Goal: Contribute content: Add original content to the website for others to see

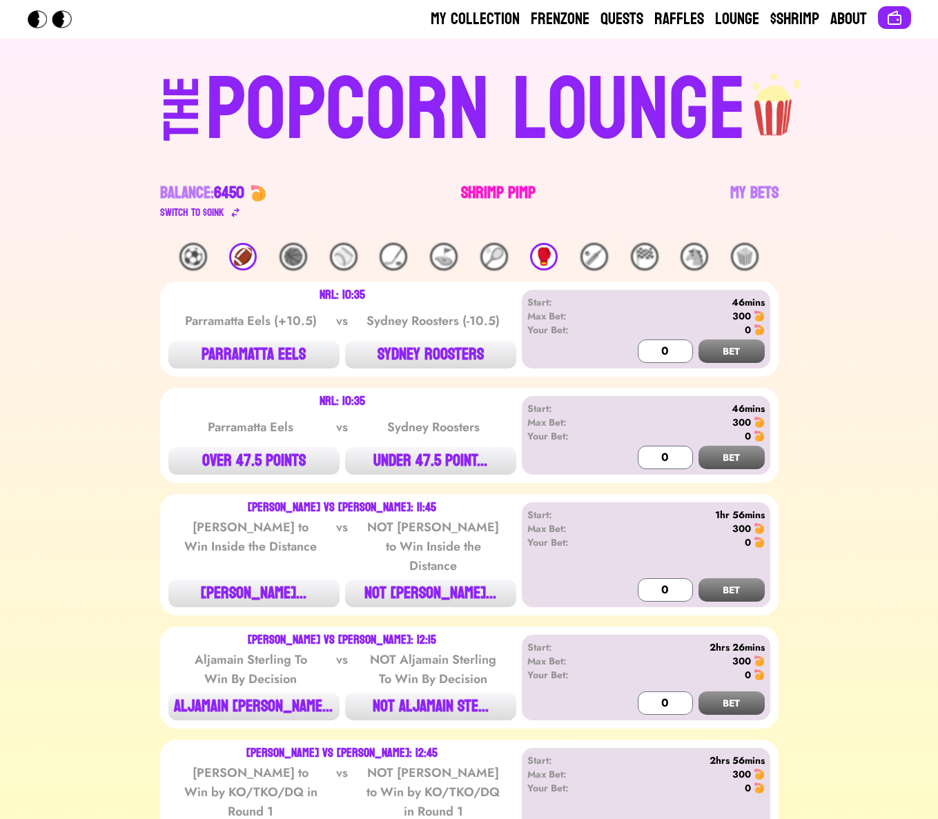
click at [522, 190] on link "Shrimp Pimp" at bounding box center [498, 201] width 75 height 39
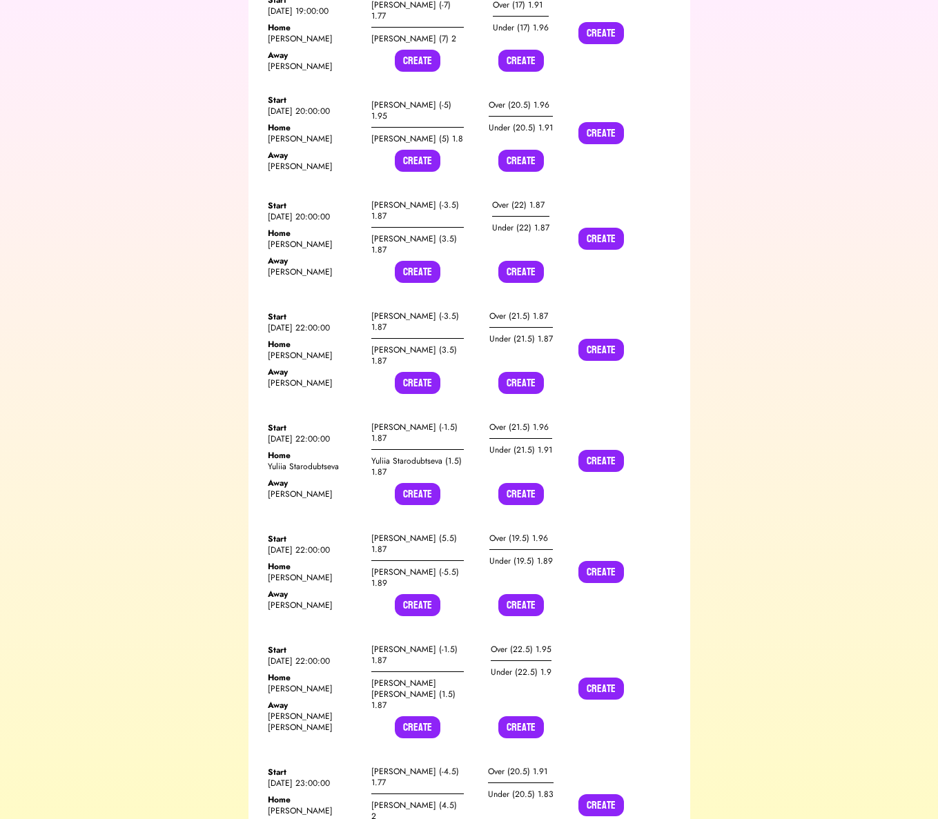
scroll to position [21033, 0]
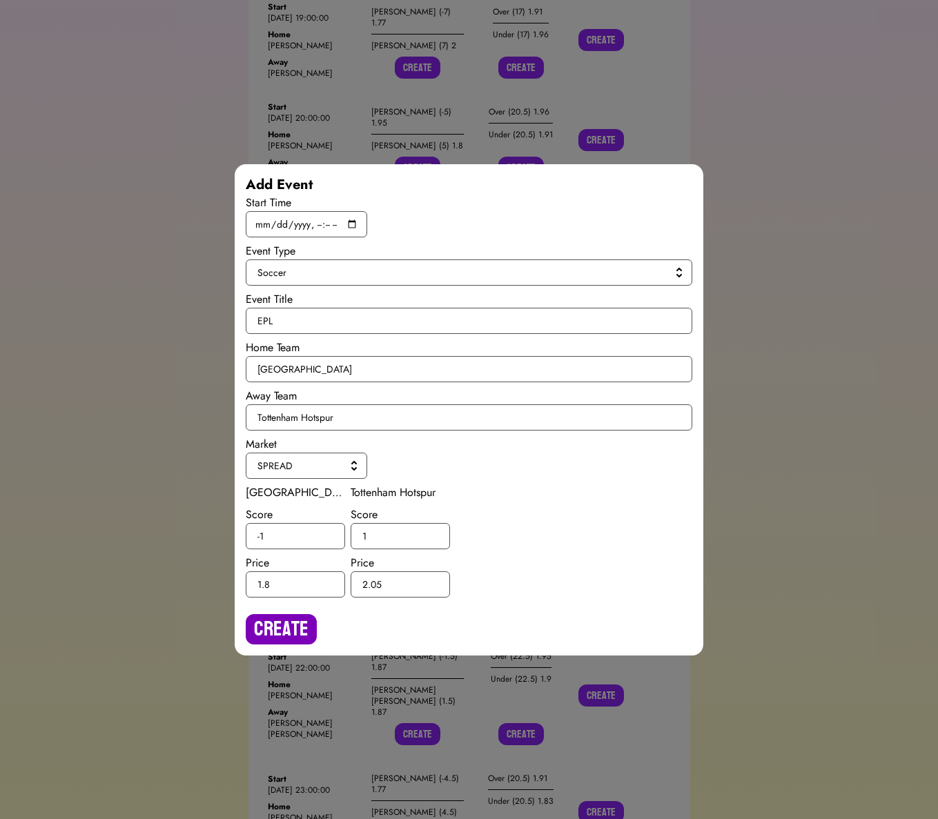
click at [293, 615] on button "Create" at bounding box center [281, 629] width 71 height 30
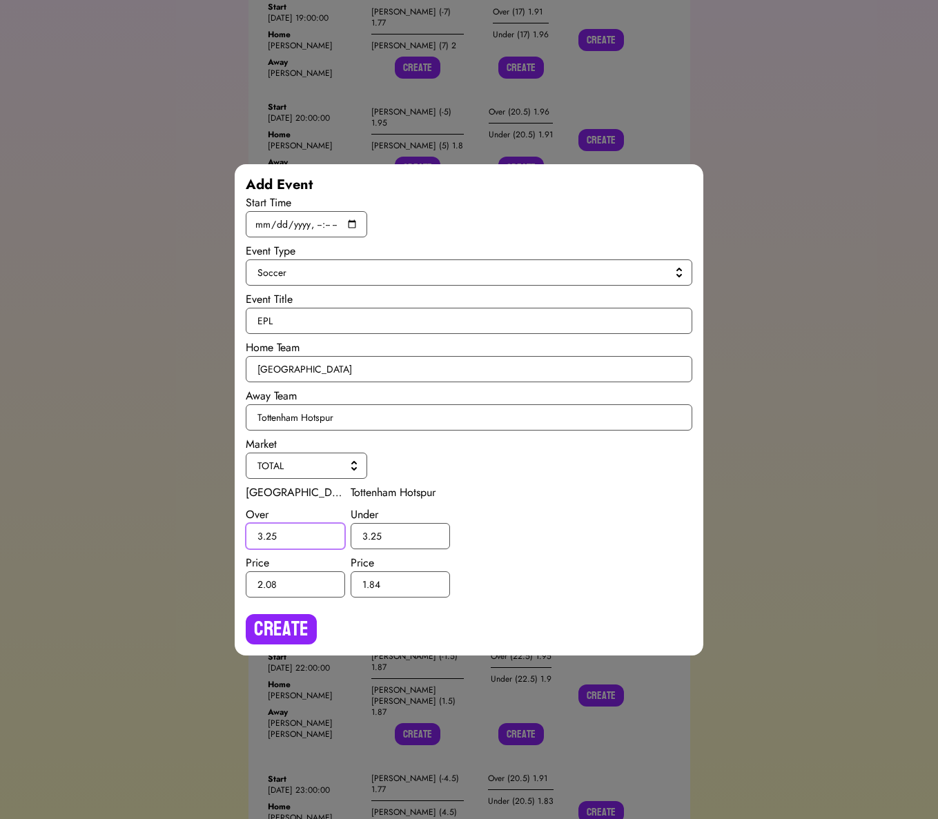
click at [270, 536] on input "3.25" at bounding box center [295, 536] width 99 height 26
type input "3.5"
click at [377, 537] on input "3.25" at bounding box center [399, 536] width 99 height 26
type input "3.5"
click at [294, 630] on button "Create" at bounding box center [281, 629] width 71 height 30
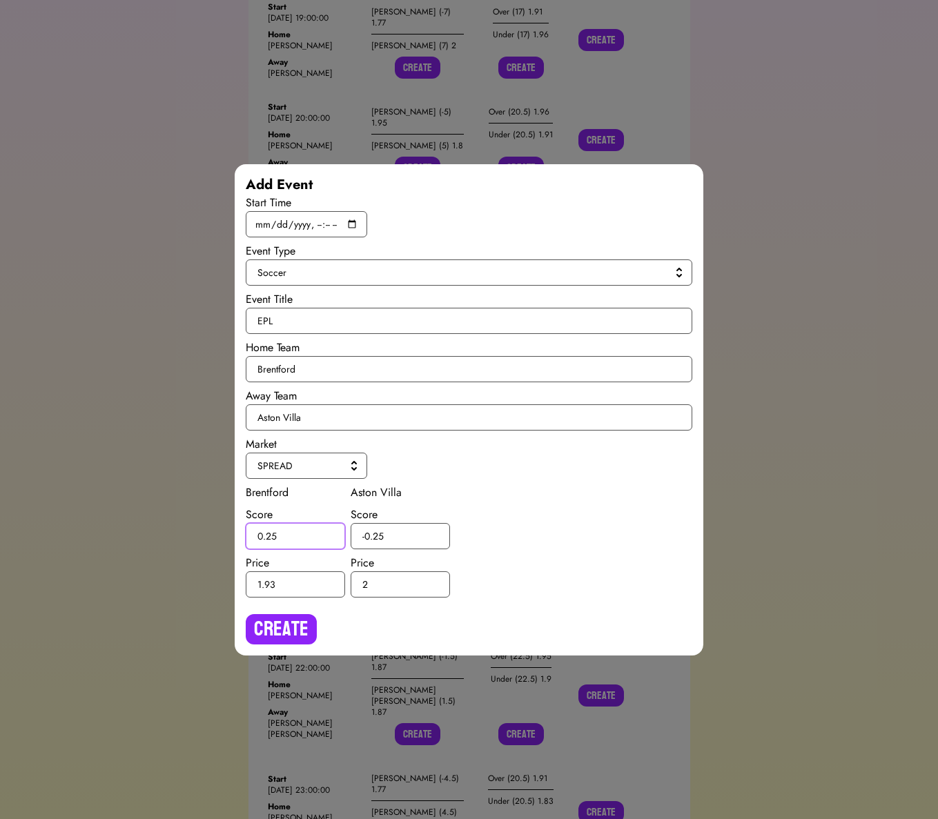
click at [272, 536] on input "0.25" at bounding box center [295, 536] width 99 height 26
type input "0.5"
click at [379, 533] on input "-0.25" at bounding box center [399, 536] width 99 height 26
type input "-0.5"
click at [300, 640] on button "Create" at bounding box center [281, 629] width 71 height 30
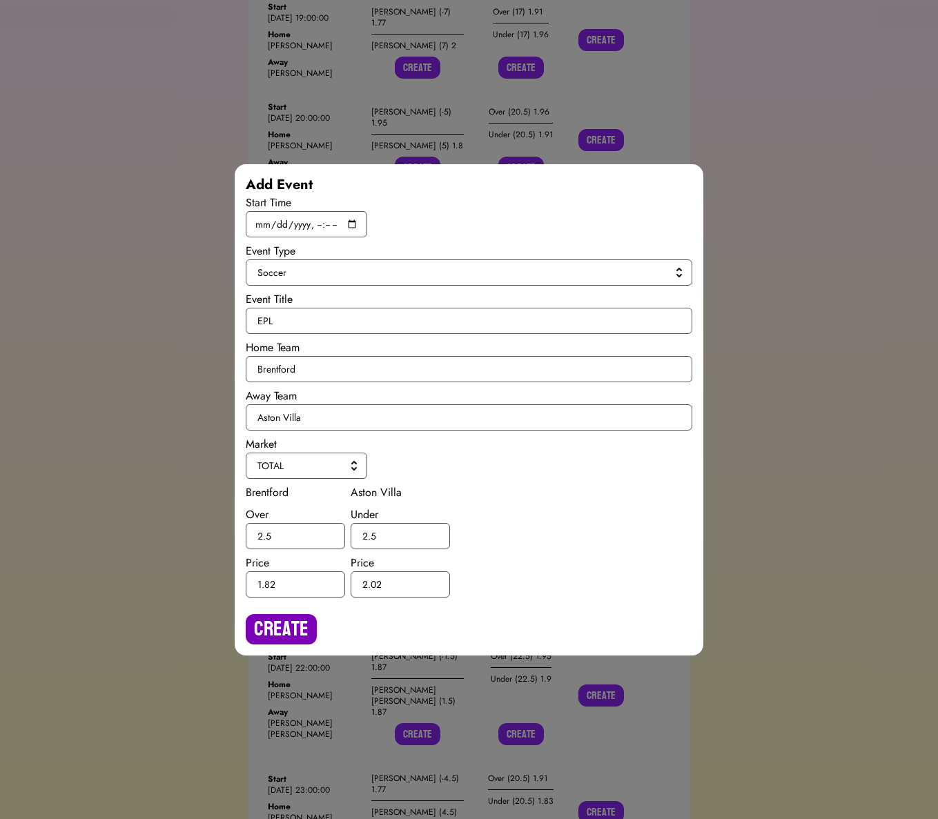
click at [275, 625] on button "Create" at bounding box center [281, 629] width 71 height 30
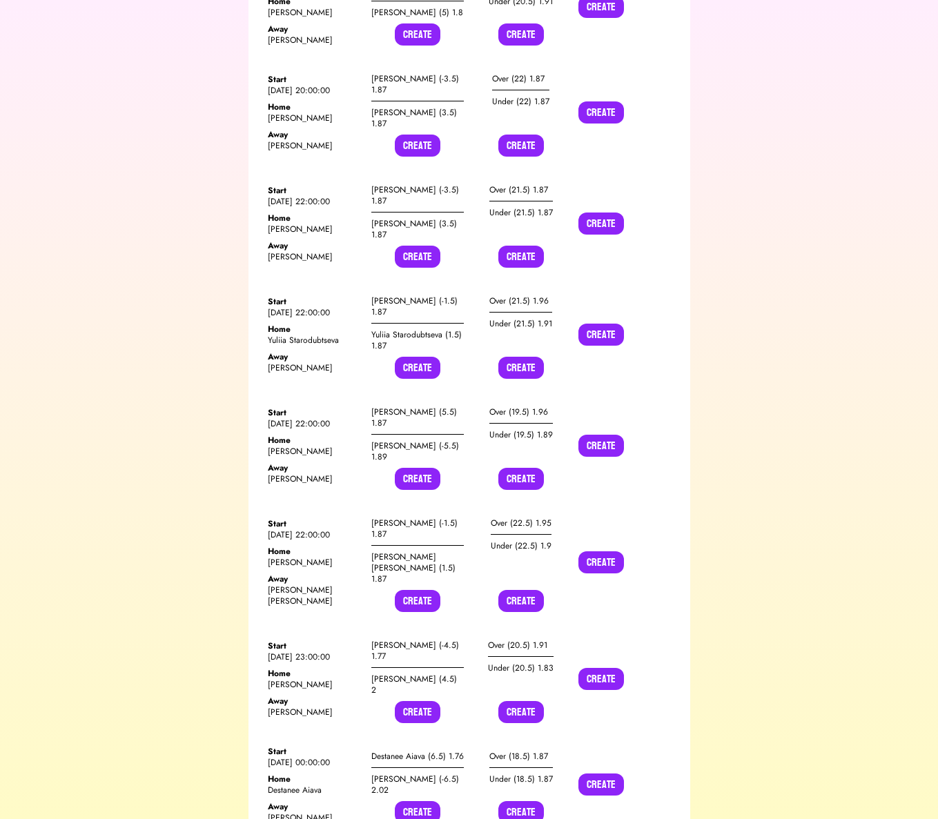
scroll to position [21244, 0]
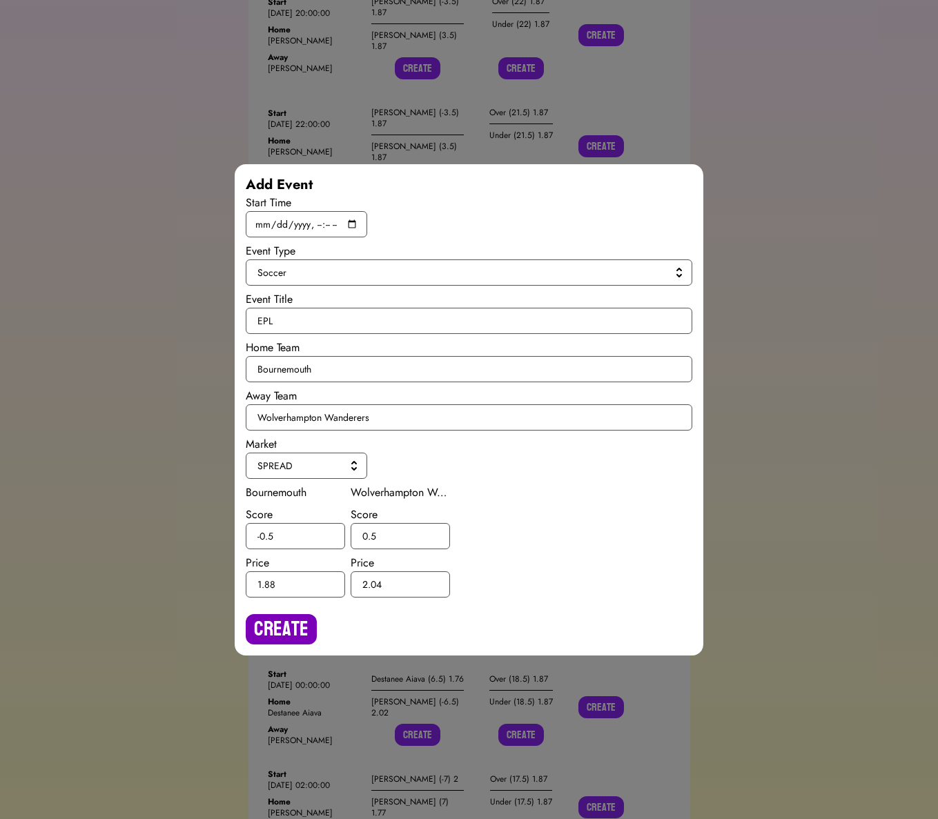
click at [286, 633] on button "Create" at bounding box center [281, 629] width 71 height 30
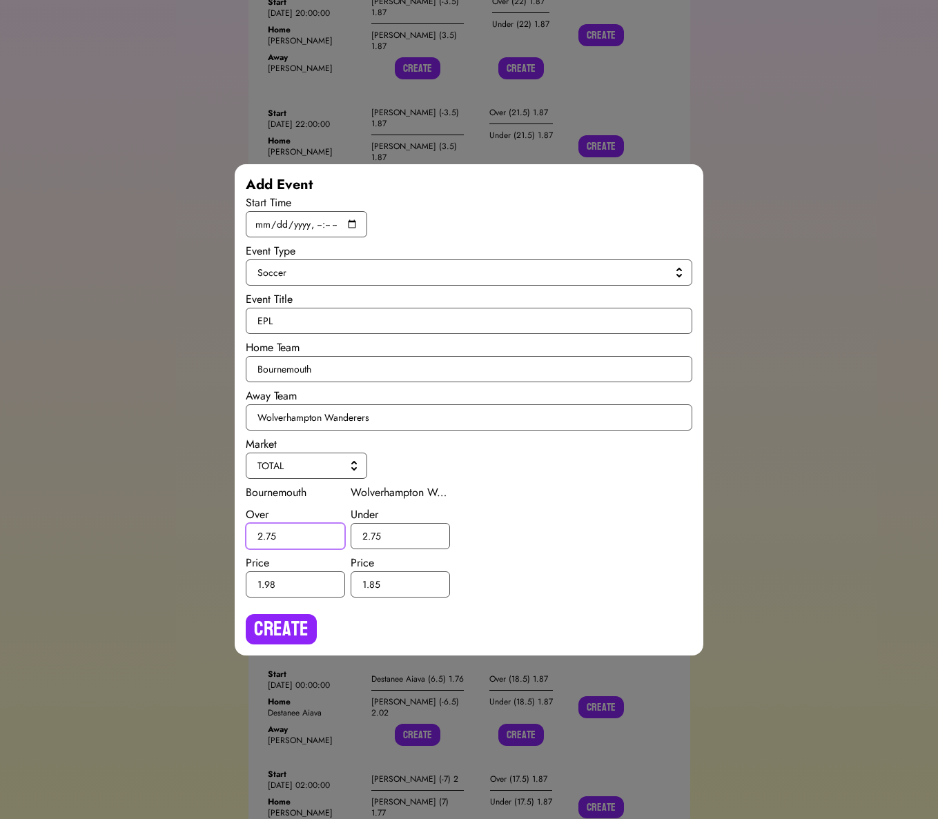
click at [270, 537] on input "2.75" at bounding box center [295, 536] width 99 height 26
type input "2.5"
click at [375, 533] on input "2.75" at bounding box center [399, 536] width 99 height 26
type input "2.5"
click at [299, 626] on button "Create" at bounding box center [281, 629] width 71 height 30
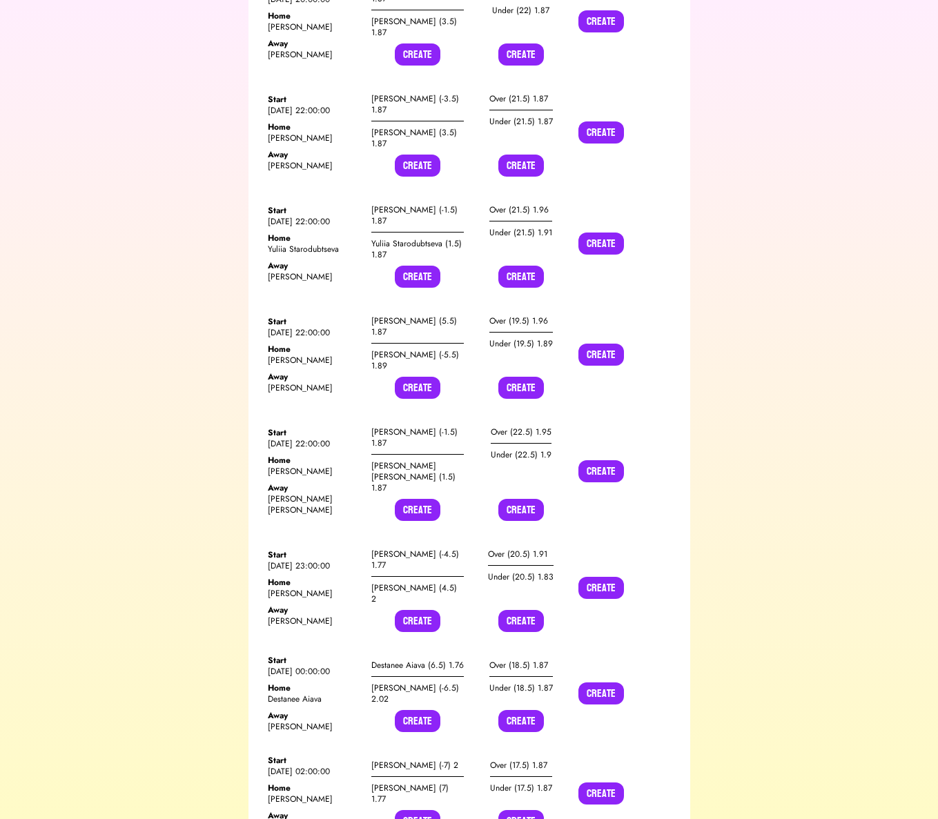
scroll to position [21248, 0]
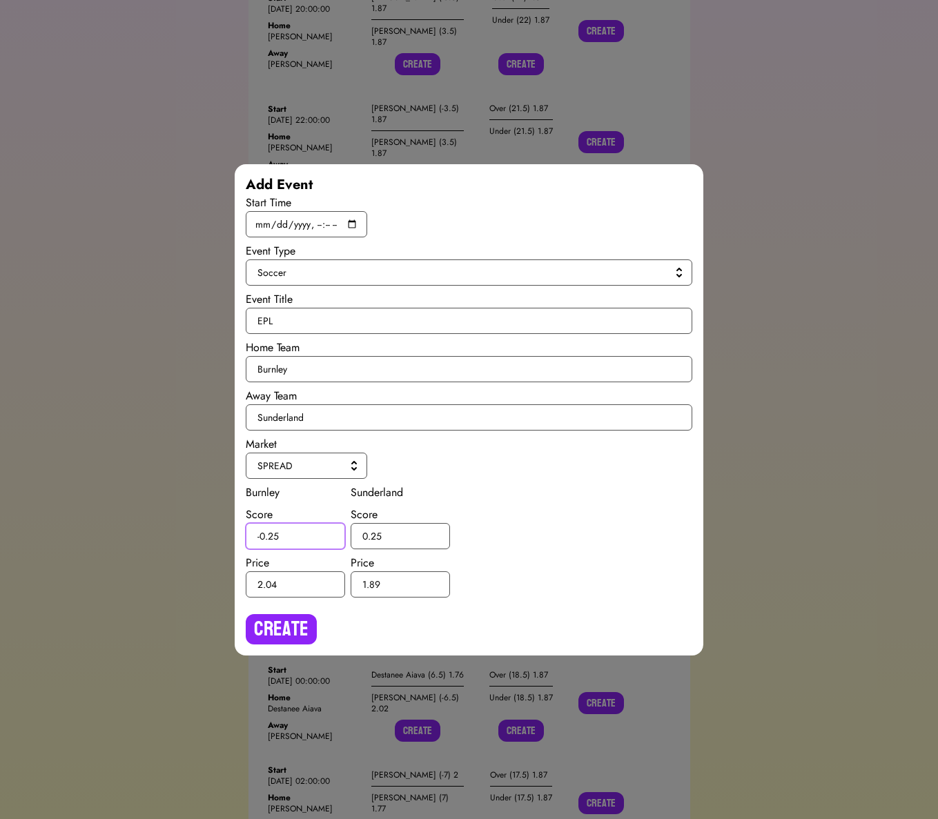
click at [270, 538] on input "-0.25" at bounding box center [295, 536] width 99 height 26
click at [272, 534] on input "-0.25" at bounding box center [295, 536] width 99 height 26
type input "-0.5"
click at [375, 533] on input "0.25" at bounding box center [399, 536] width 99 height 26
type input "0.5"
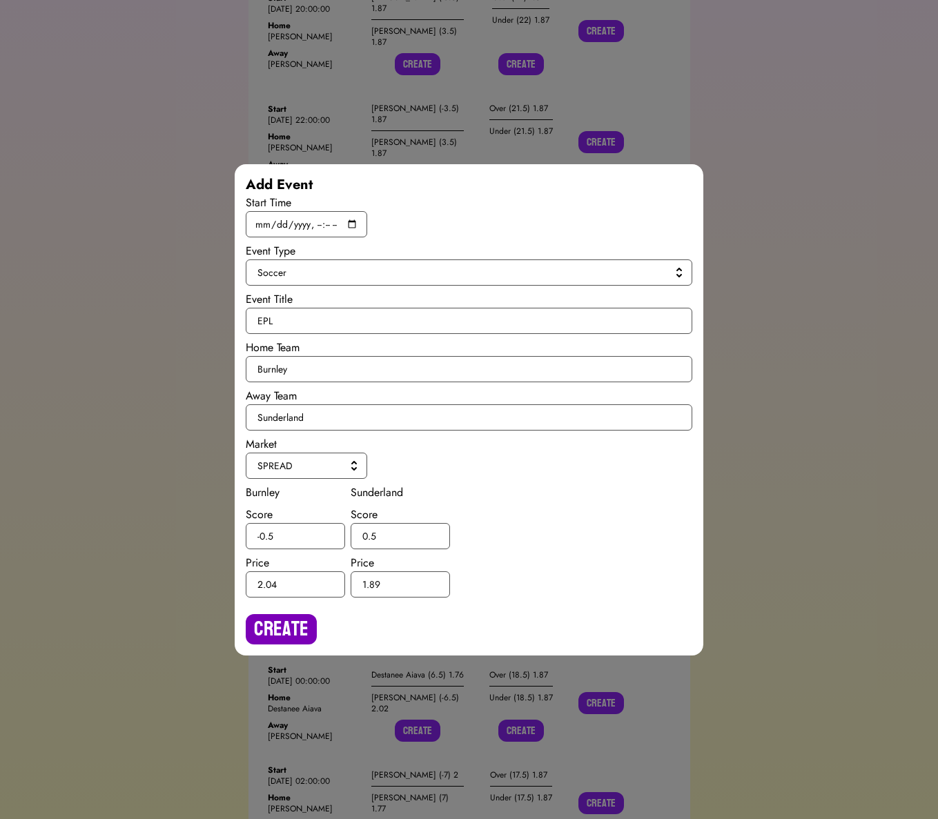
click at [309, 622] on button "Create" at bounding box center [281, 629] width 71 height 30
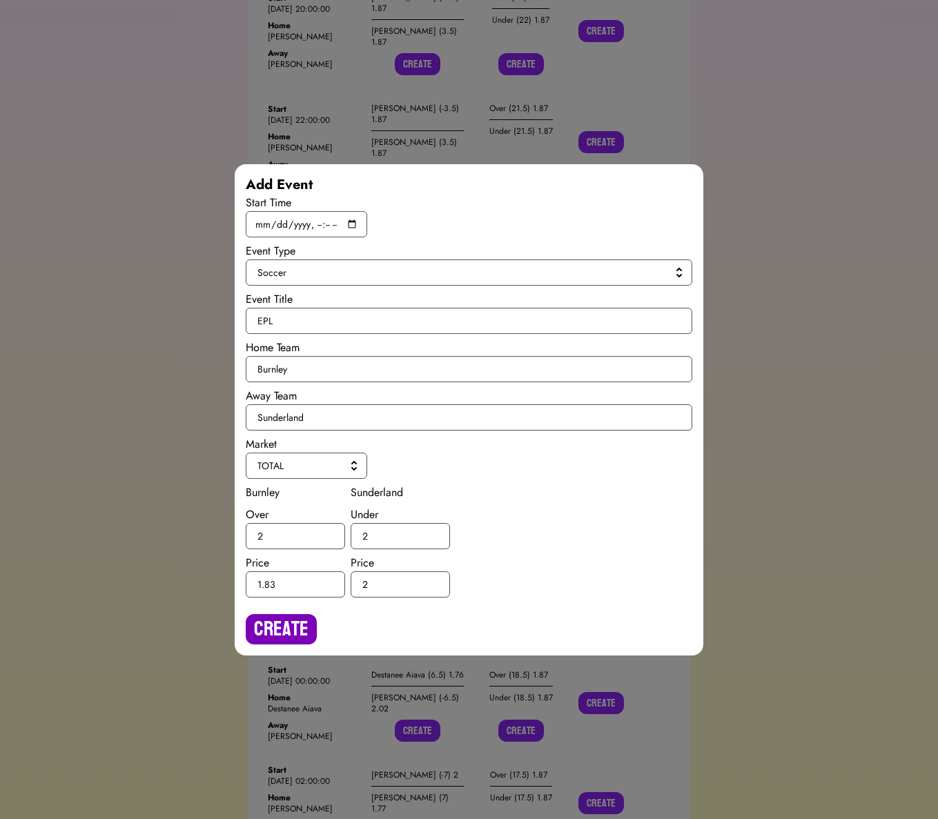
click at [297, 626] on button "Create" at bounding box center [281, 629] width 71 height 30
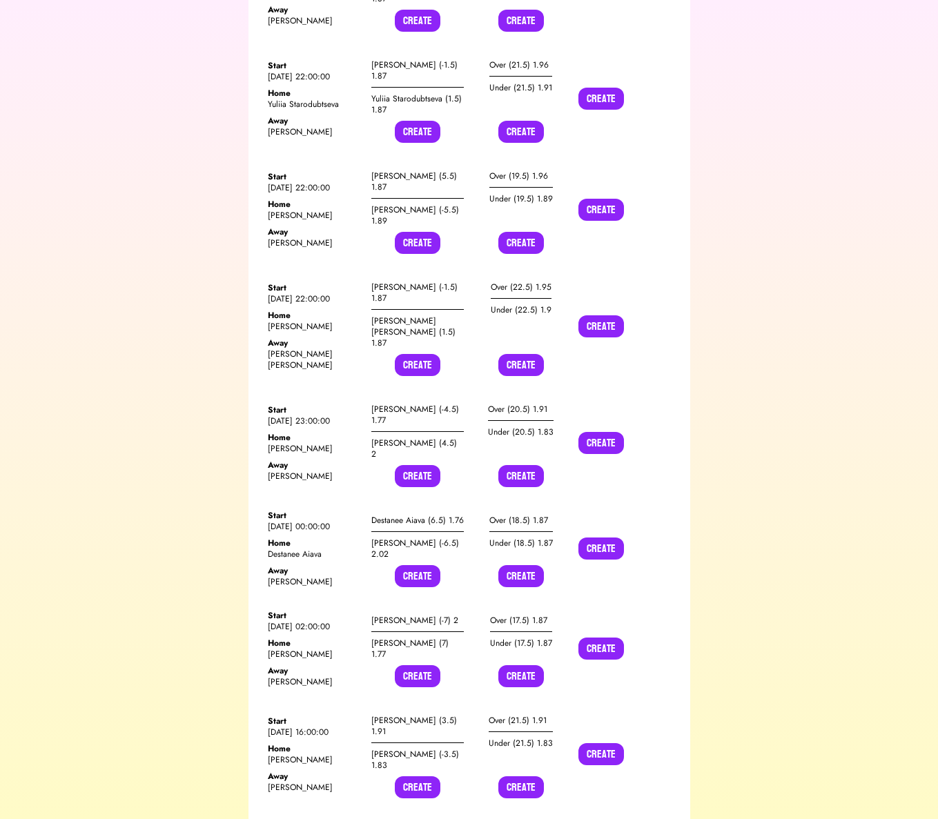
scroll to position [21403, 0]
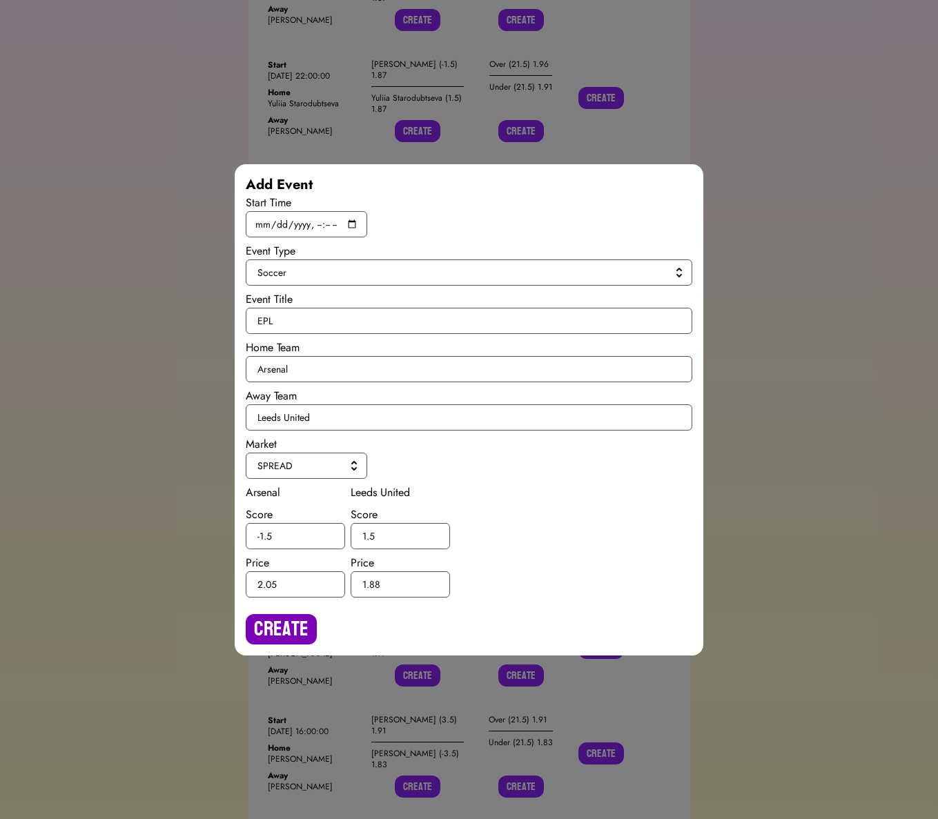
click at [302, 640] on button "Create" at bounding box center [281, 629] width 71 height 30
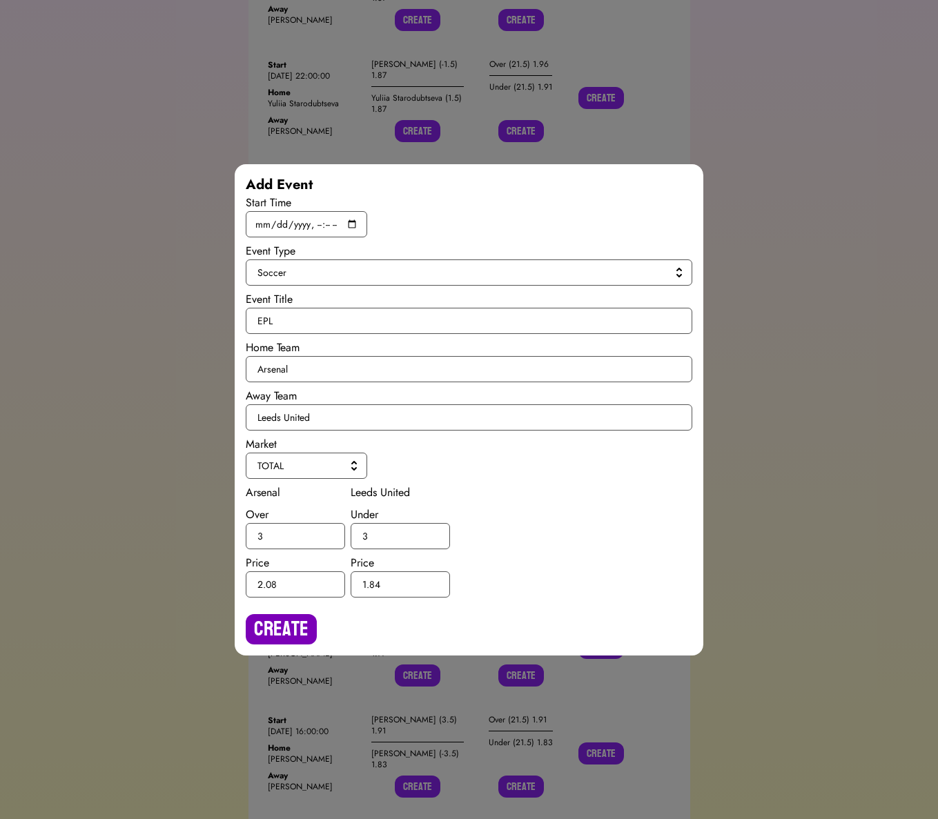
click at [279, 625] on button "Create" at bounding box center [281, 629] width 71 height 30
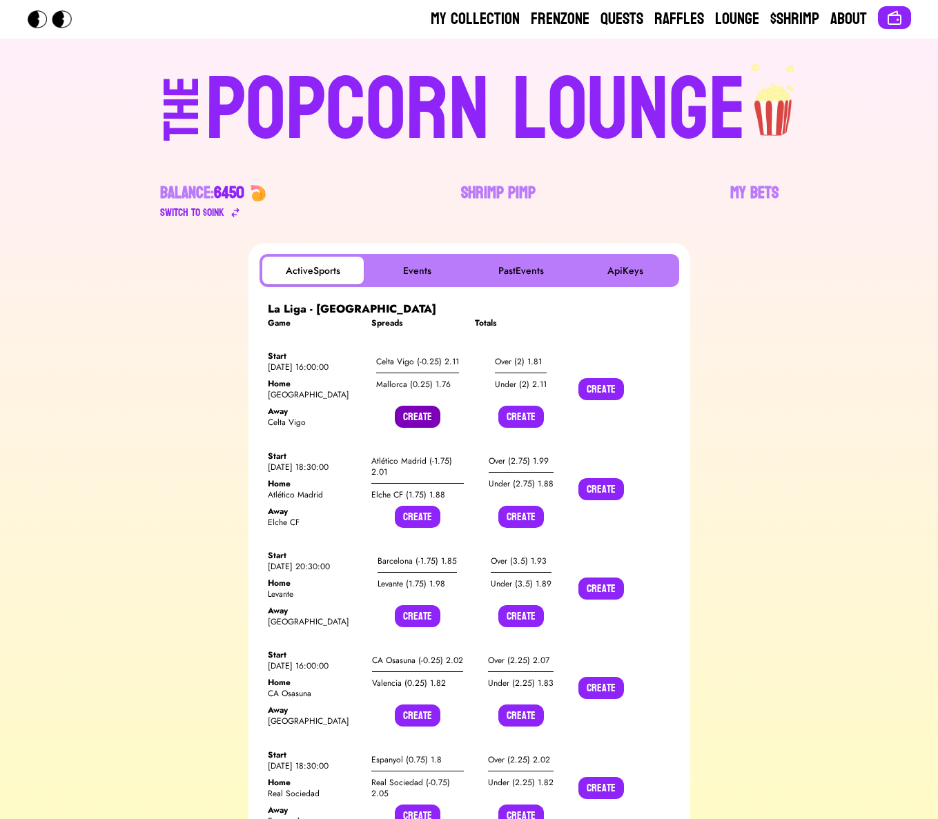
click at [417, 423] on button "Create" at bounding box center [418, 417] width 46 height 22
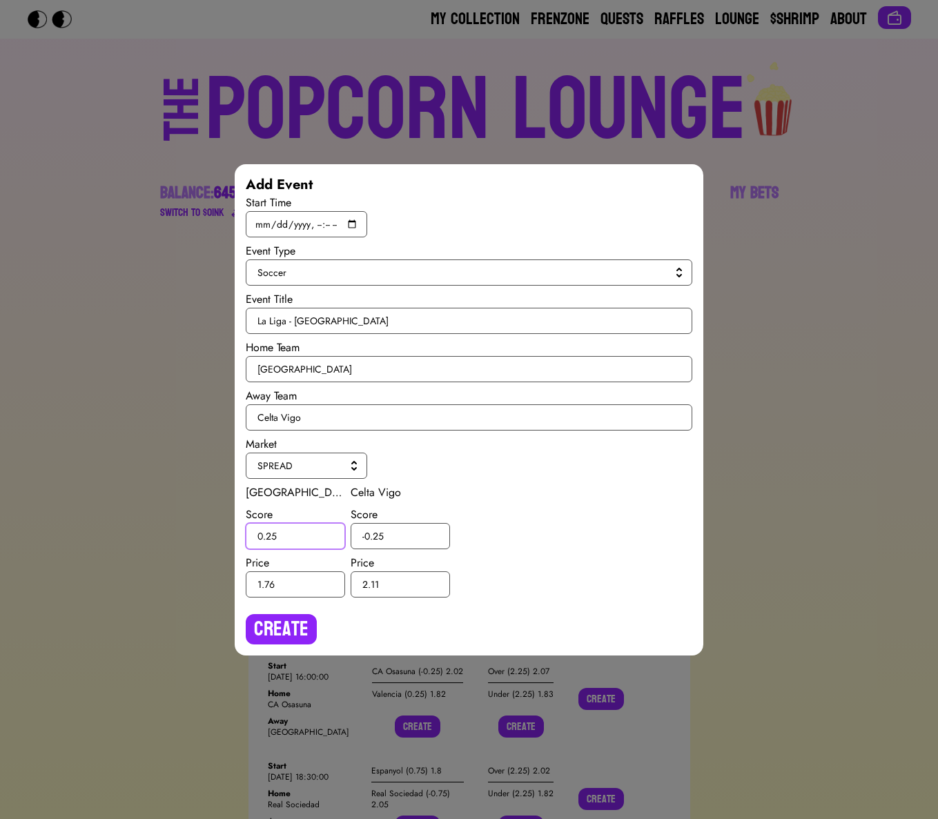
click at [270, 536] on input "0.25" at bounding box center [295, 536] width 99 height 26
type input "0.5"
click at [375, 535] on input "-0.25" at bounding box center [399, 536] width 99 height 26
click at [377, 535] on input "-0.25" at bounding box center [399, 536] width 99 height 26
type input "-0.5"
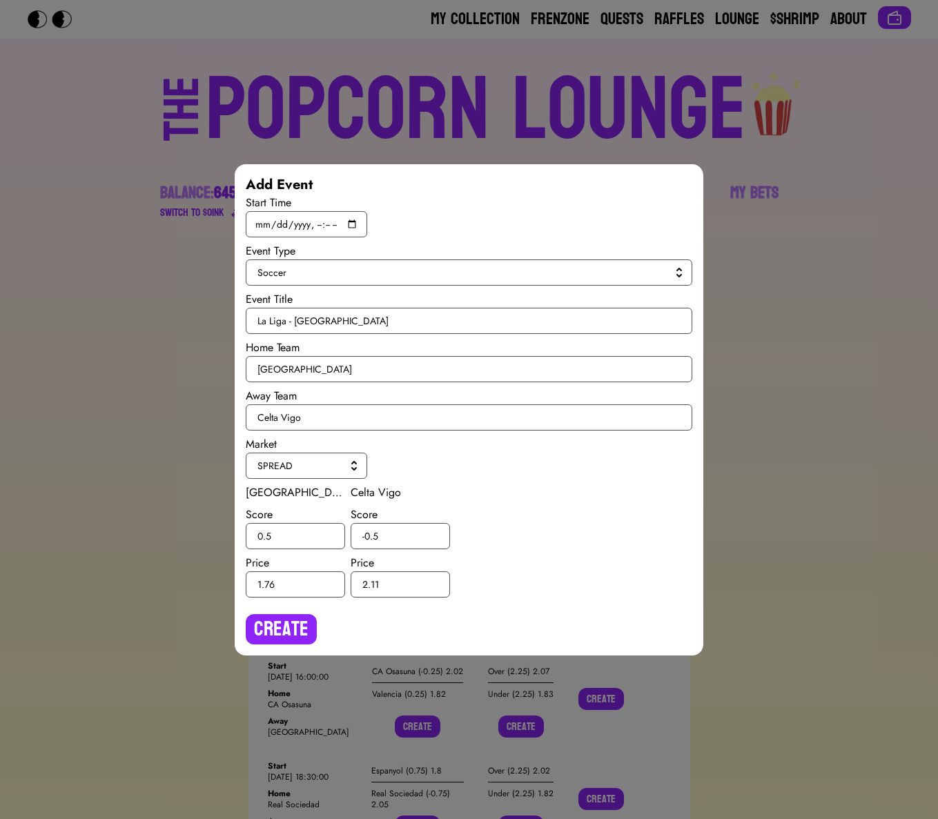
click at [307, 612] on div "Create" at bounding box center [469, 623] width 447 height 41
click at [299, 626] on button "Create" at bounding box center [281, 629] width 71 height 30
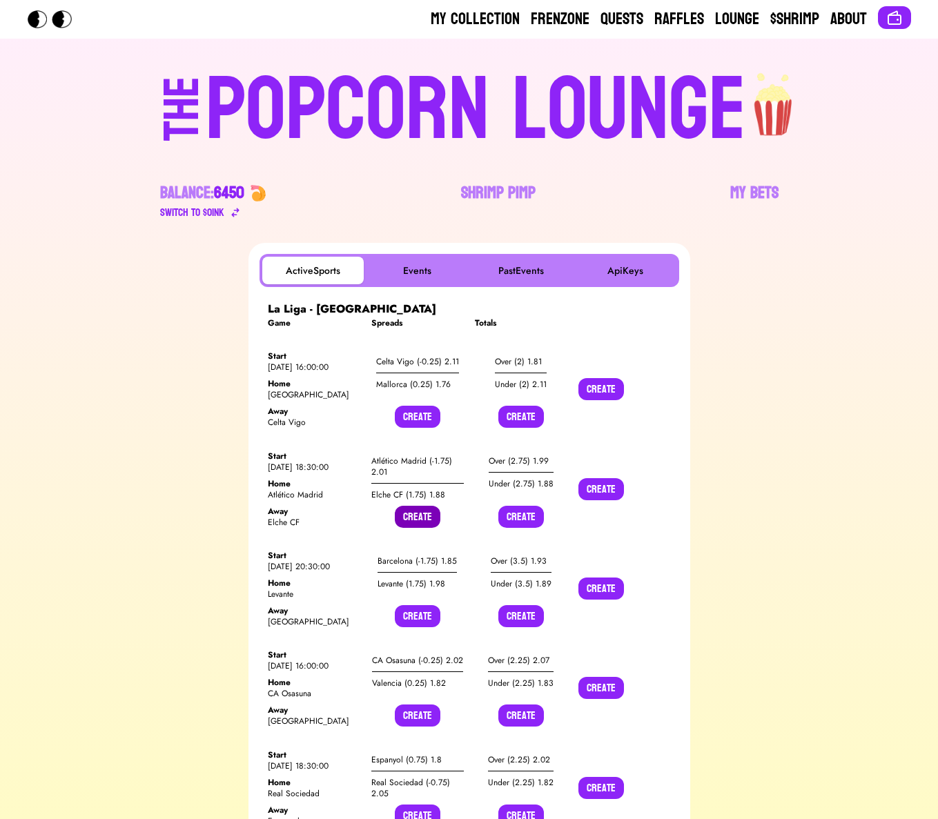
click at [411, 521] on button "Create" at bounding box center [418, 517] width 46 height 22
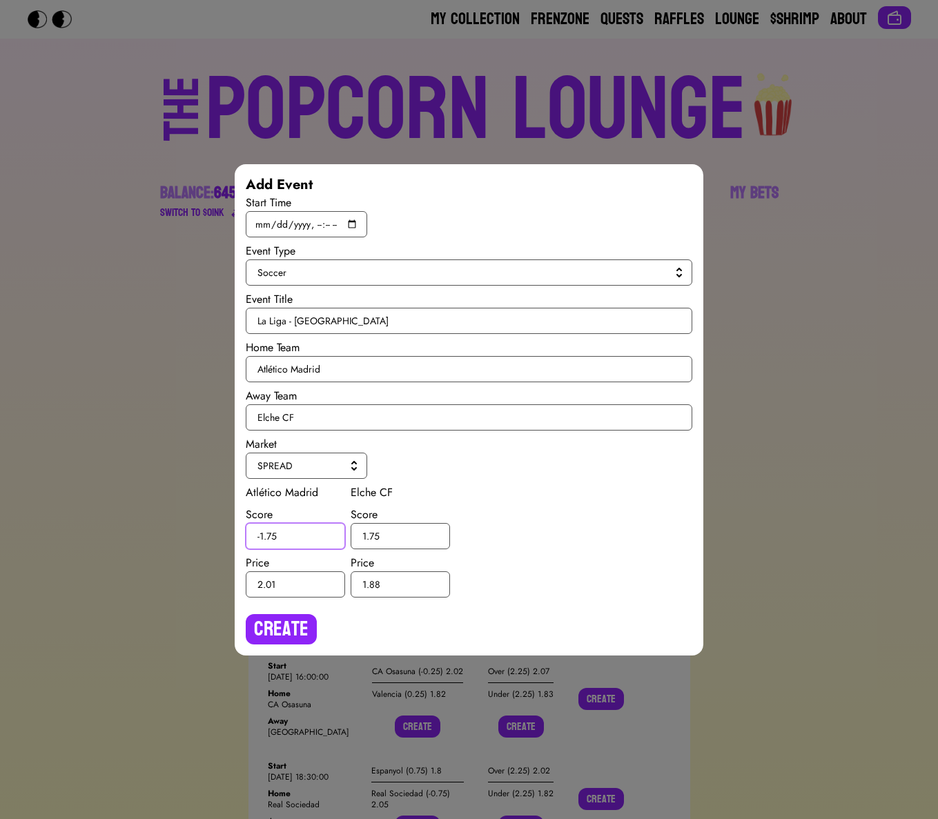
click at [271, 537] on input "-1.75" at bounding box center [295, 536] width 99 height 26
type input "-1.5"
click at [374, 532] on input "1.75" at bounding box center [399, 536] width 99 height 26
type input "1.5"
click at [293, 614] on button "Create" at bounding box center [281, 629] width 71 height 30
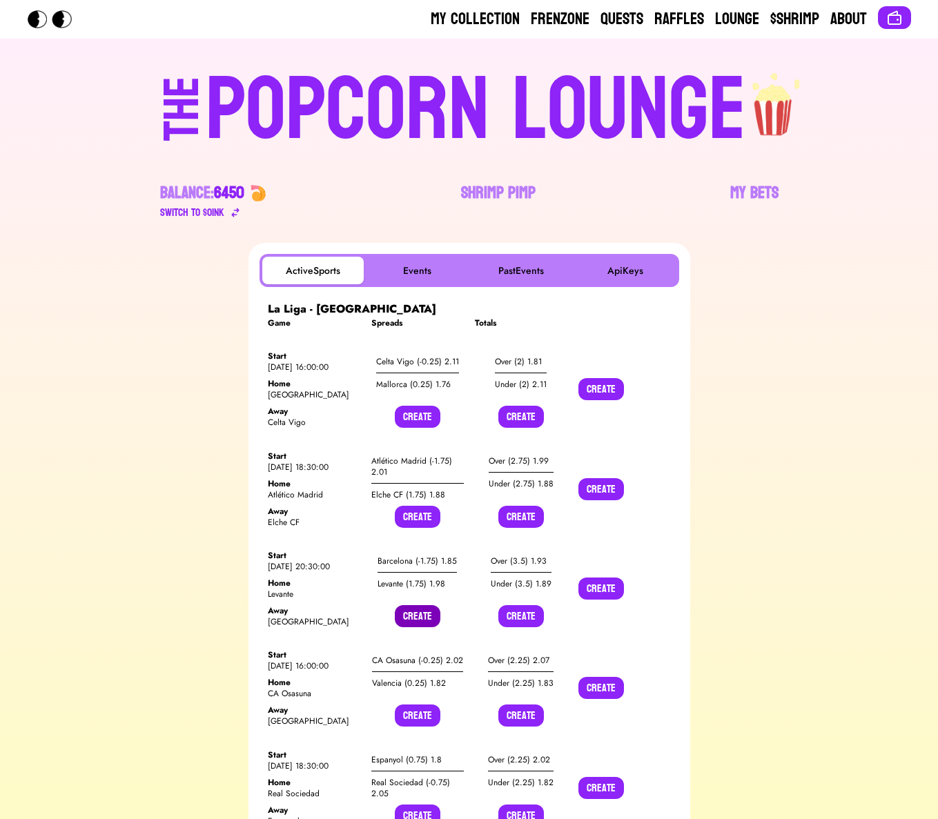
click at [407, 615] on button "Create" at bounding box center [418, 616] width 46 height 22
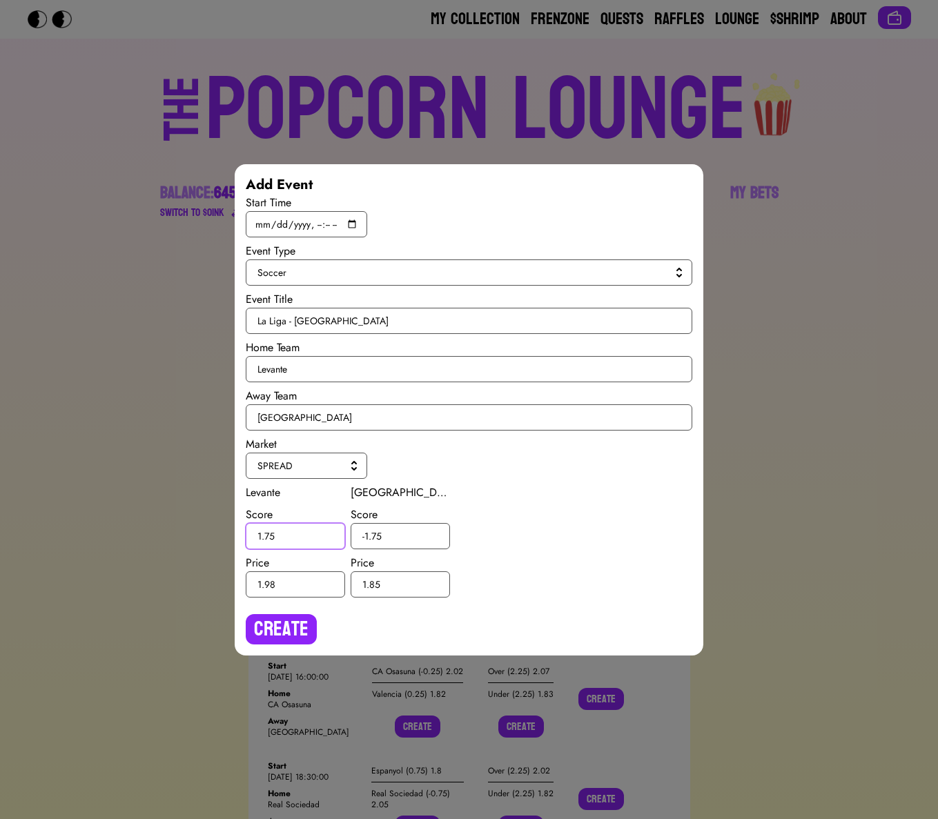
click at [269, 534] on input "1.75" at bounding box center [295, 536] width 99 height 26
type input "1.5"
click at [378, 533] on input "-1.75" at bounding box center [399, 536] width 99 height 26
type input "-1.5"
click at [300, 618] on button "Create" at bounding box center [281, 629] width 71 height 30
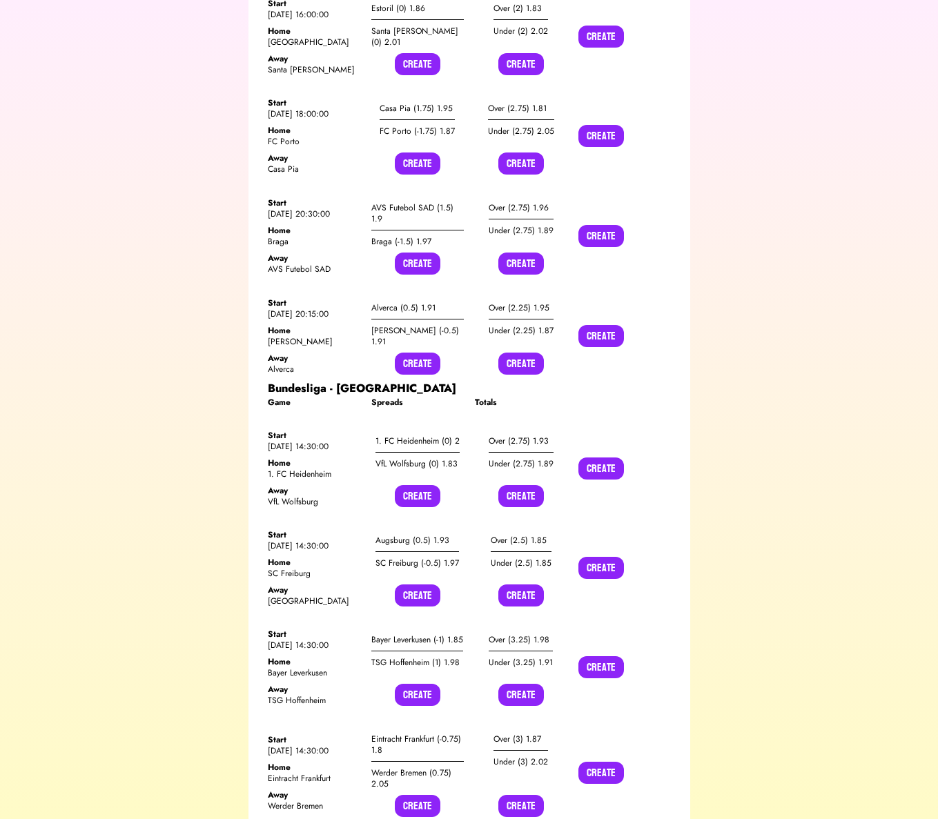
scroll to position [4375, 0]
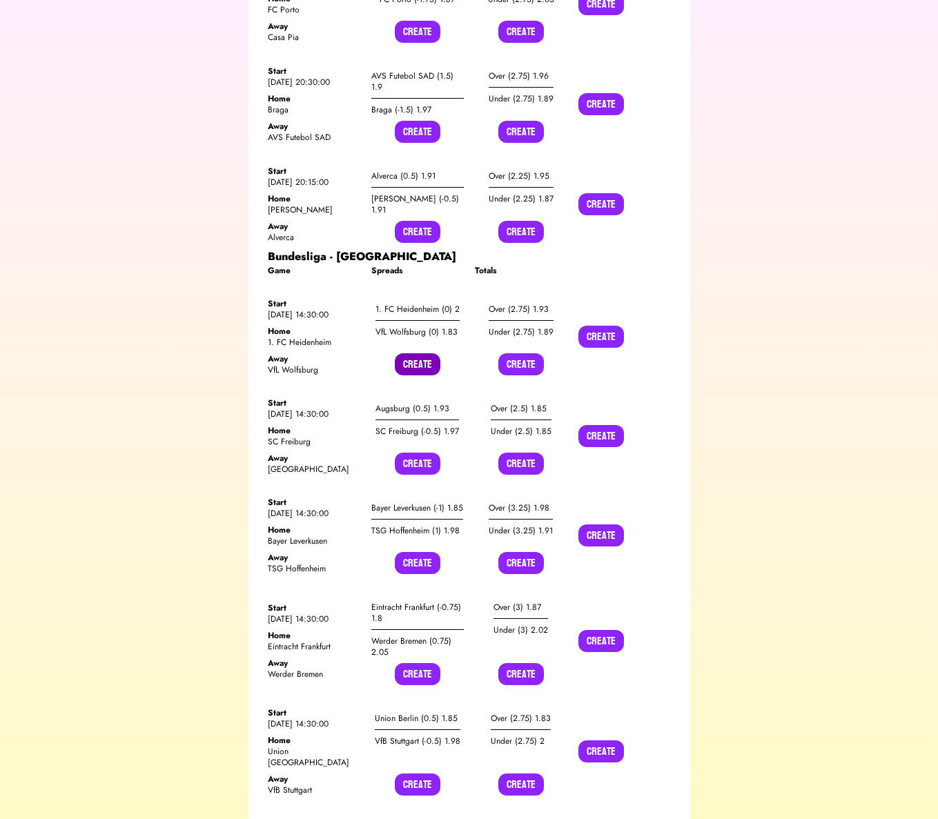
click at [415, 353] on button "Create" at bounding box center [418, 364] width 46 height 22
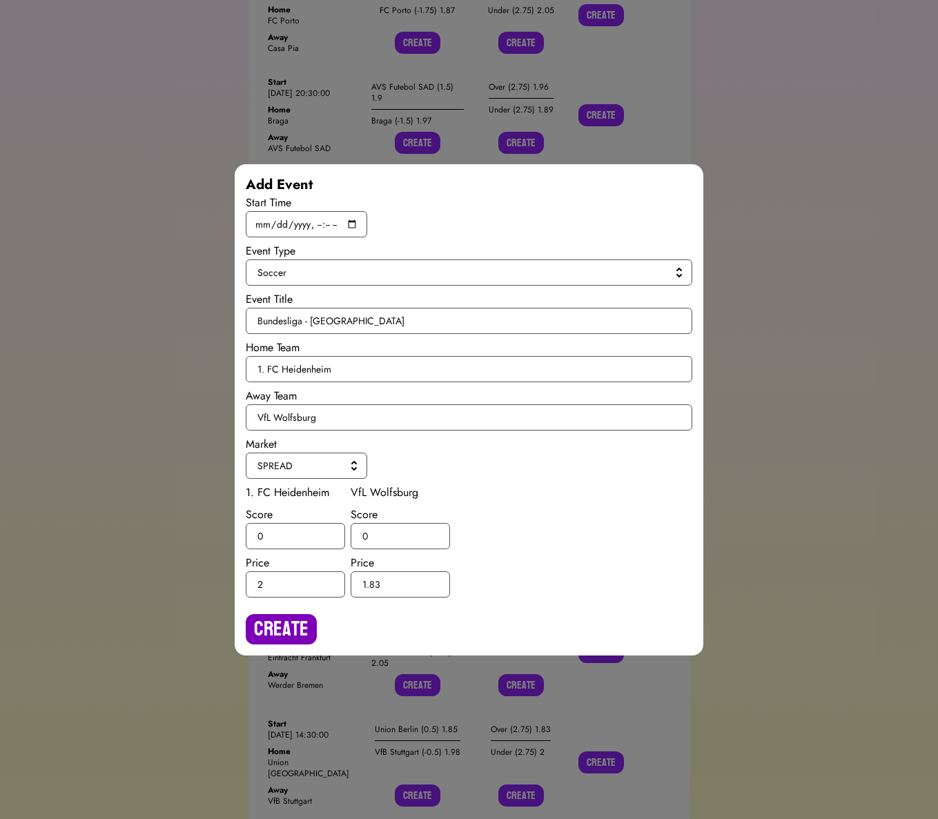
click at [286, 636] on button "Create" at bounding box center [281, 629] width 71 height 30
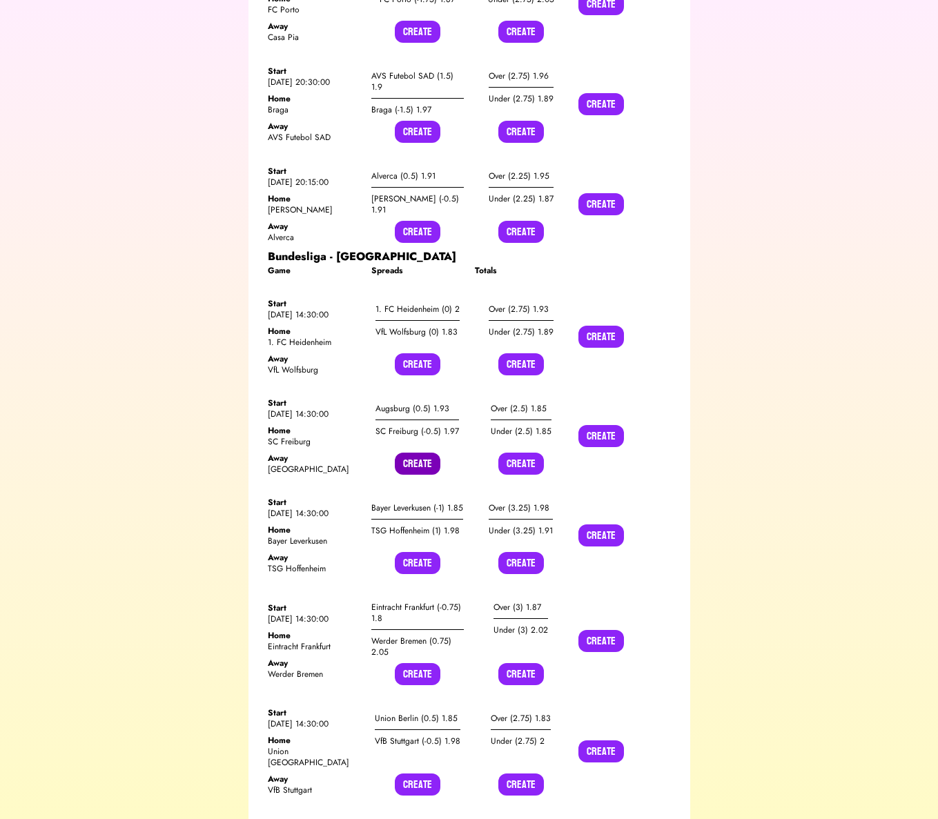
click at [406, 453] on button "Create" at bounding box center [418, 464] width 46 height 22
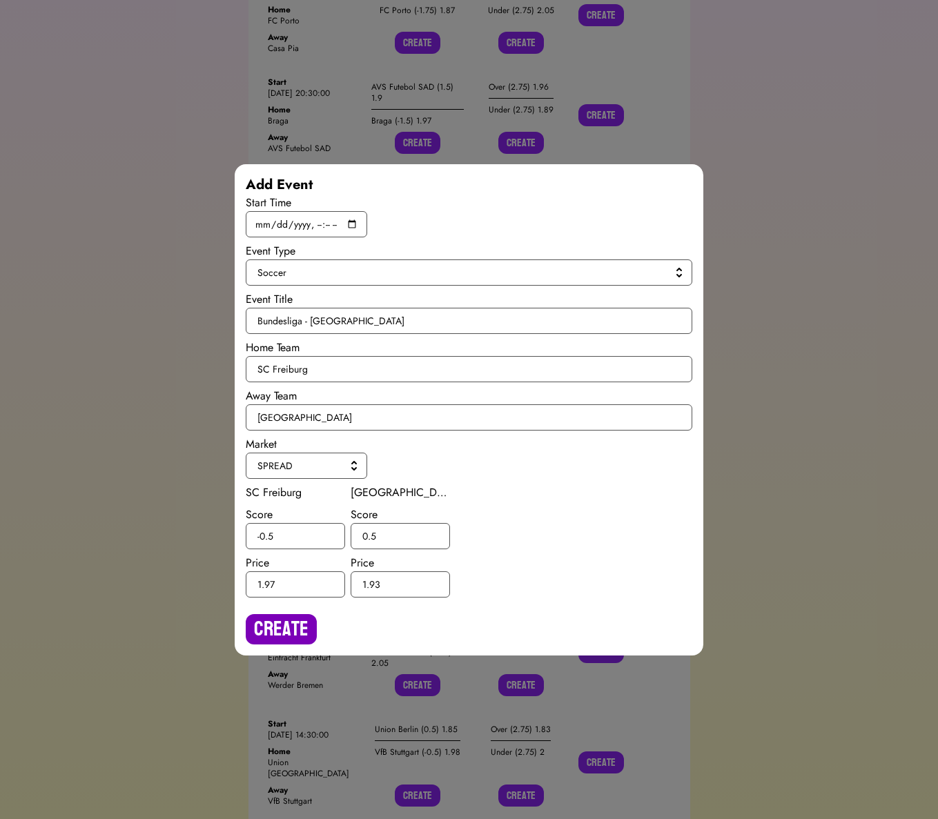
click at [288, 620] on button "Create" at bounding box center [281, 629] width 71 height 30
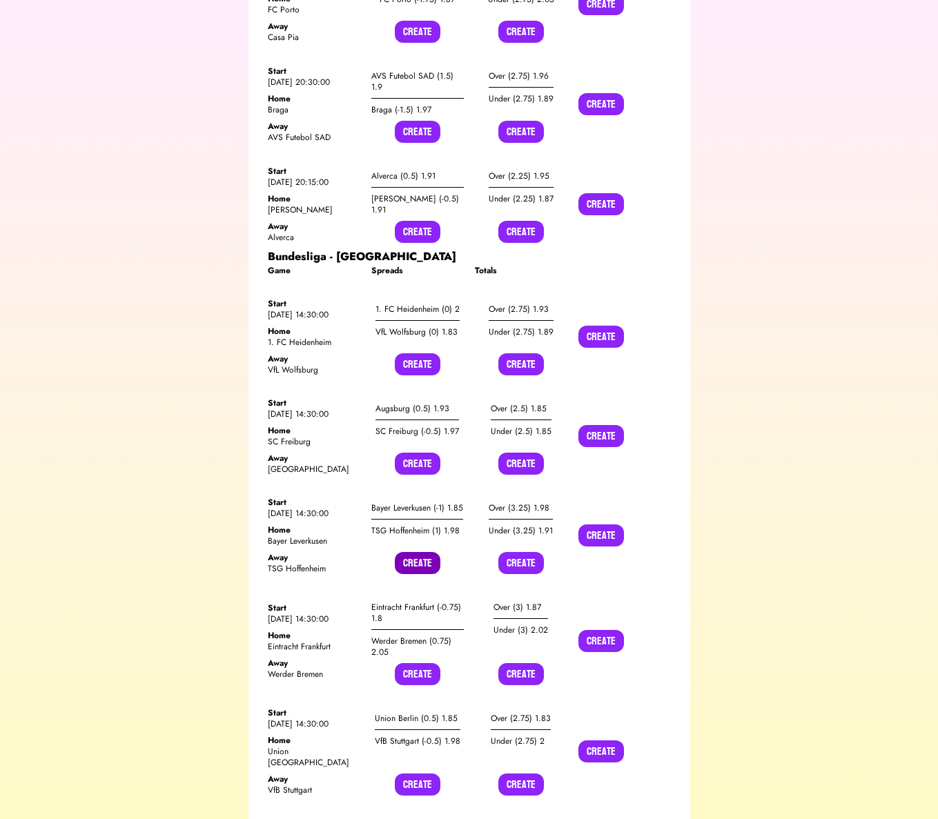
click at [410, 552] on button "Create" at bounding box center [418, 563] width 46 height 22
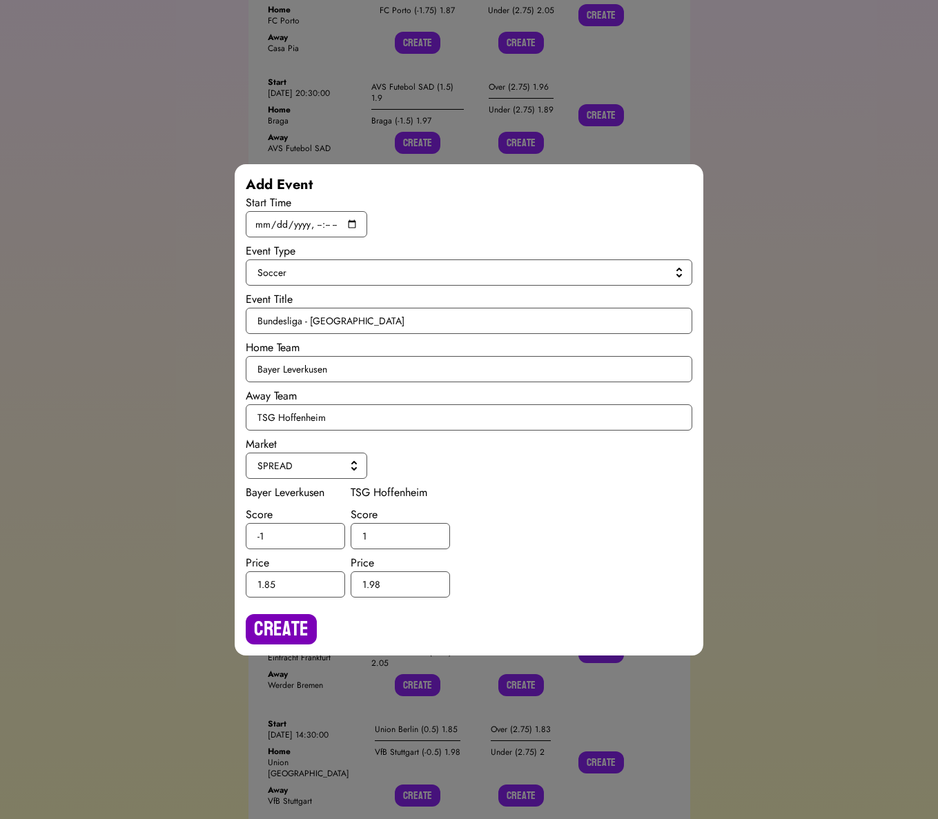
click at [295, 631] on button "Create" at bounding box center [281, 629] width 71 height 30
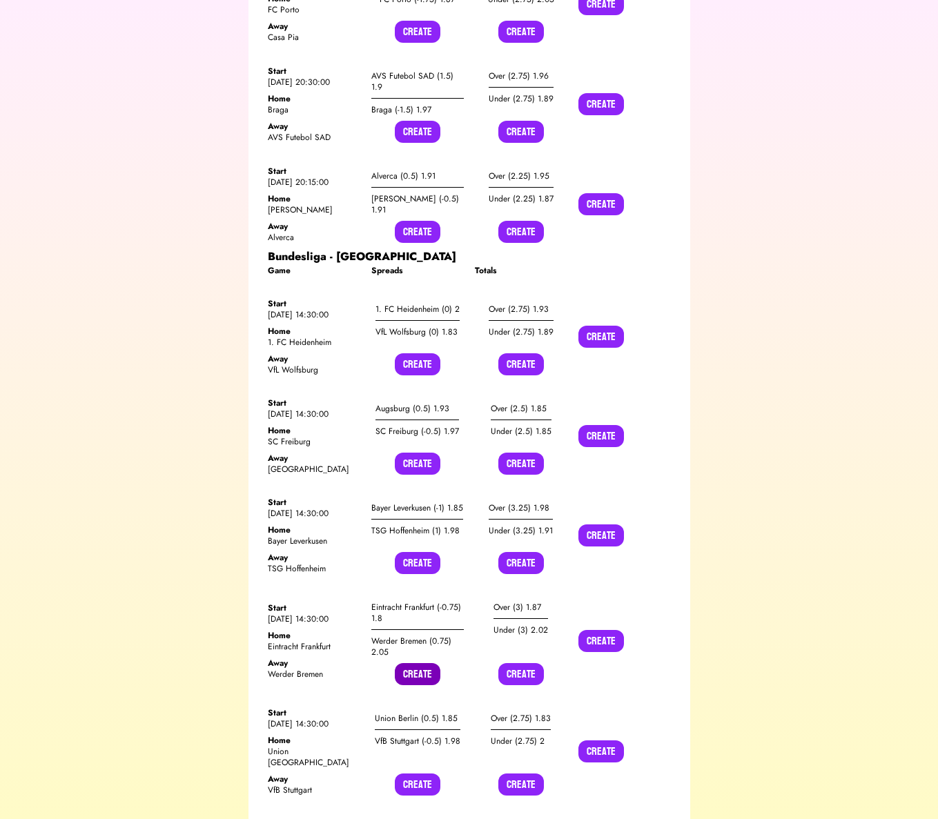
click at [426, 663] on button "Create" at bounding box center [418, 674] width 46 height 22
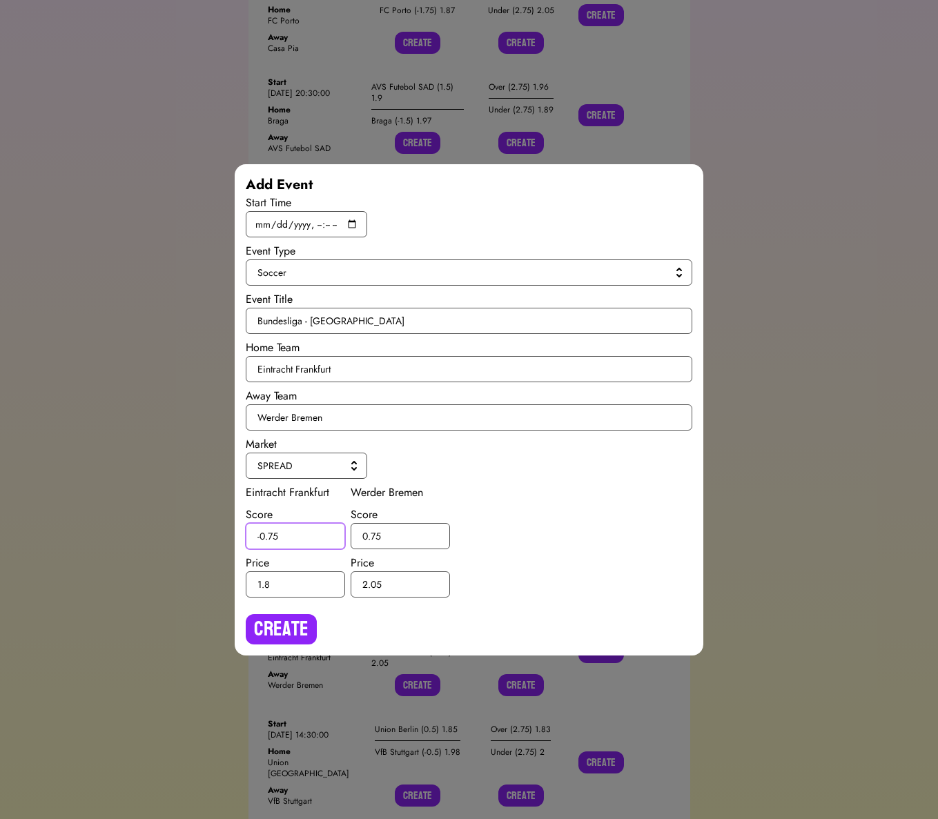
click at [275, 534] on input "-0.75" at bounding box center [295, 536] width 99 height 26
type input "-0.5"
click at [377, 535] on input "0.75" at bounding box center [399, 536] width 99 height 26
type input "0.5"
click at [302, 628] on button "Create" at bounding box center [281, 629] width 71 height 30
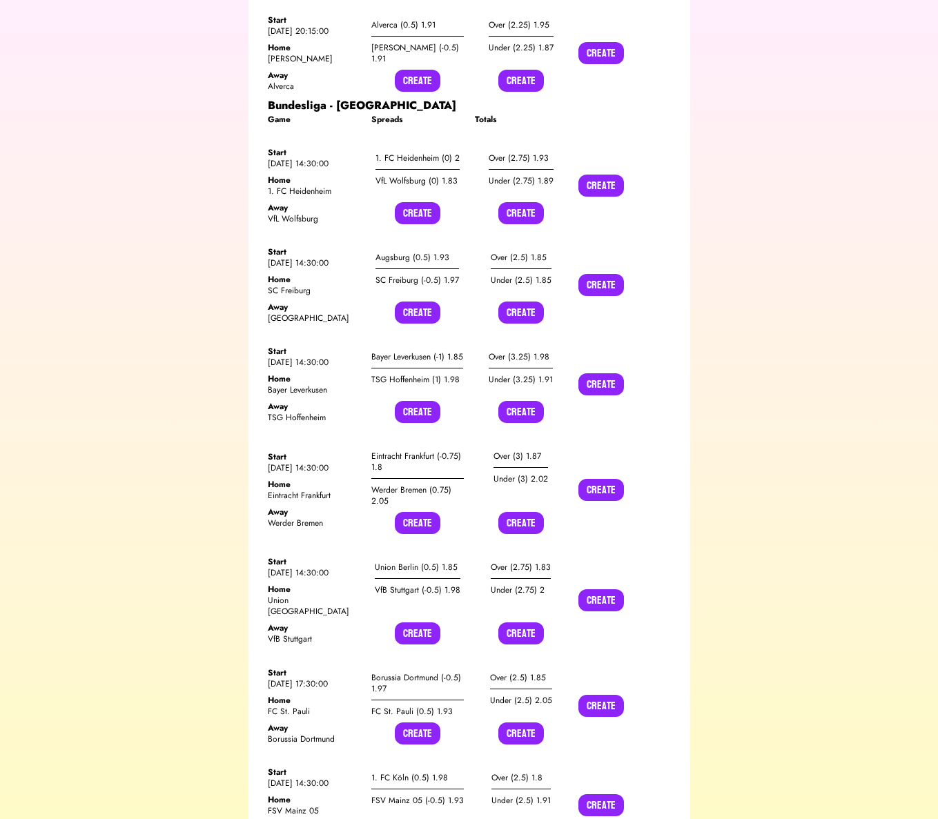
scroll to position [4538, 0]
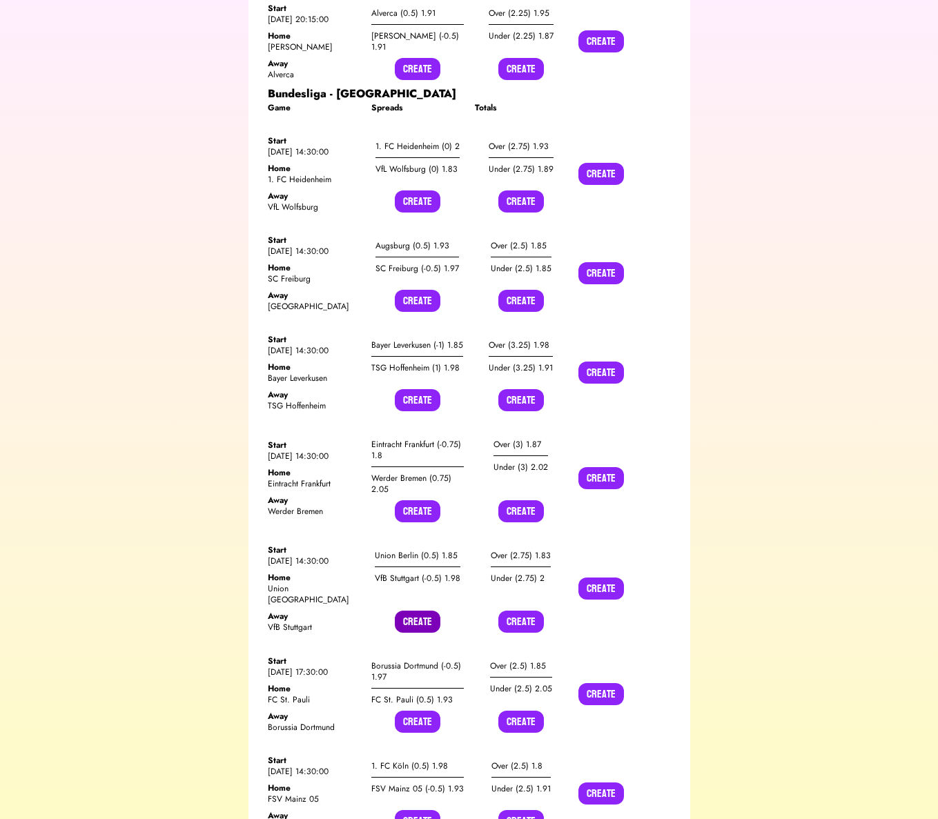
click at [404, 611] on button "Create" at bounding box center [418, 622] width 46 height 22
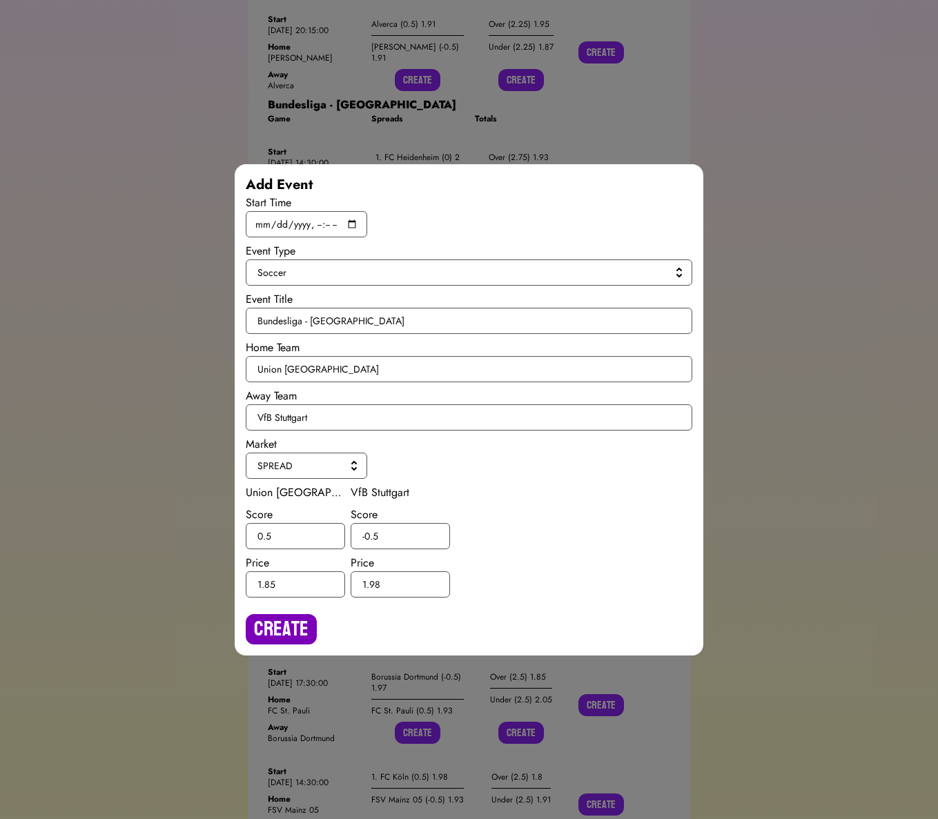
click at [299, 623] on button "Create" at bounding box center [281, 629] width 71 height 30
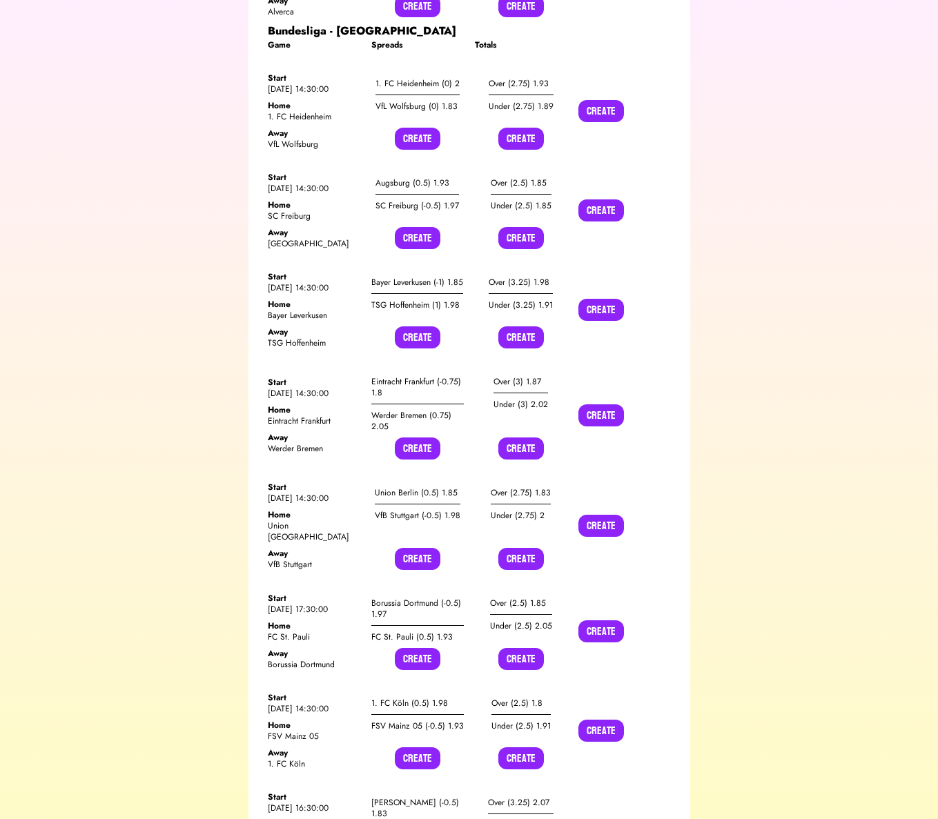
scroll to position [4603, 0]
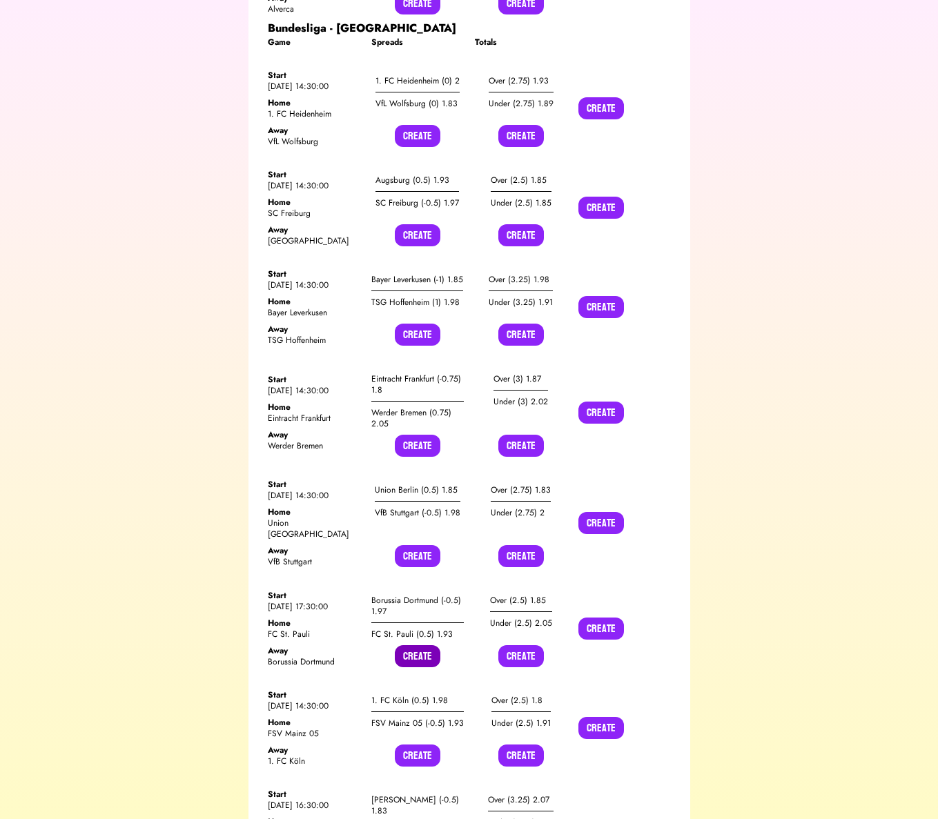
click at [422, 645] on button "Create" at bounding box center [418, 656] width 46 height 22
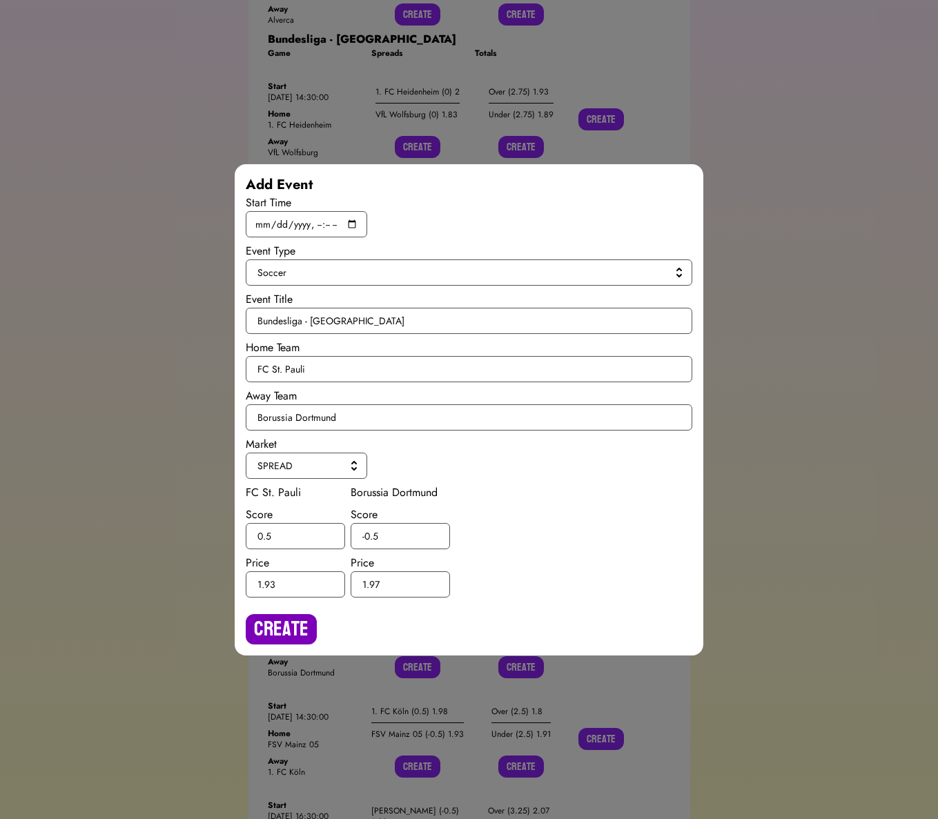
click at [294, 640] on button "Create" at bounding box center [281, 629] width 71 height 30
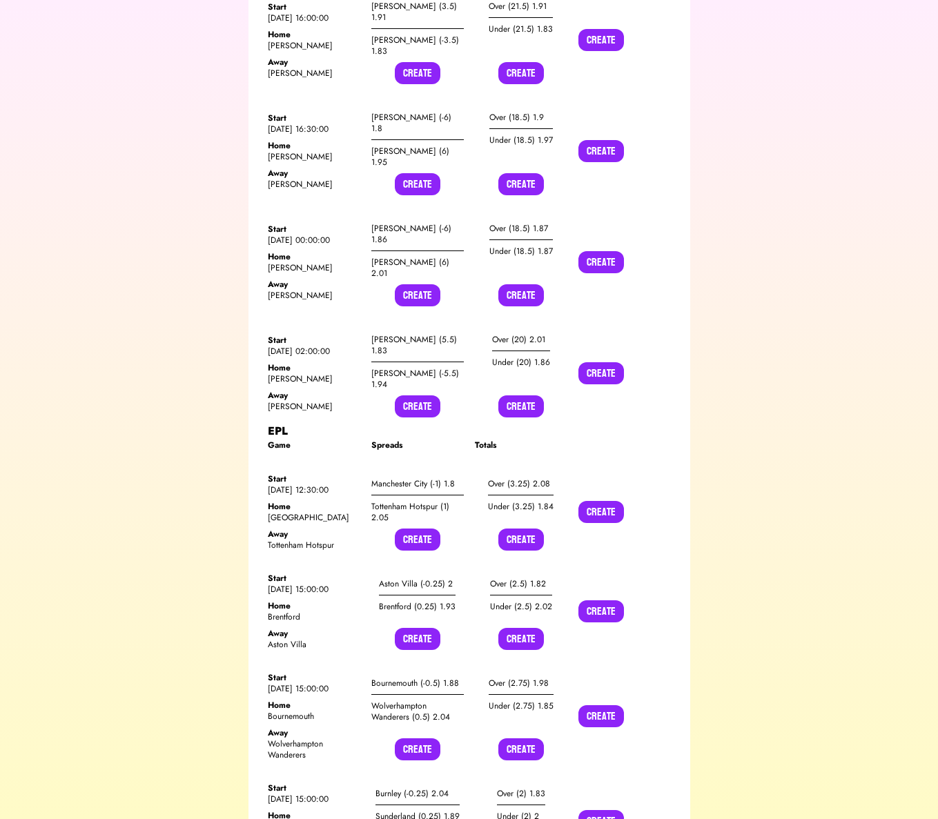
scroll to position [22137, 0]
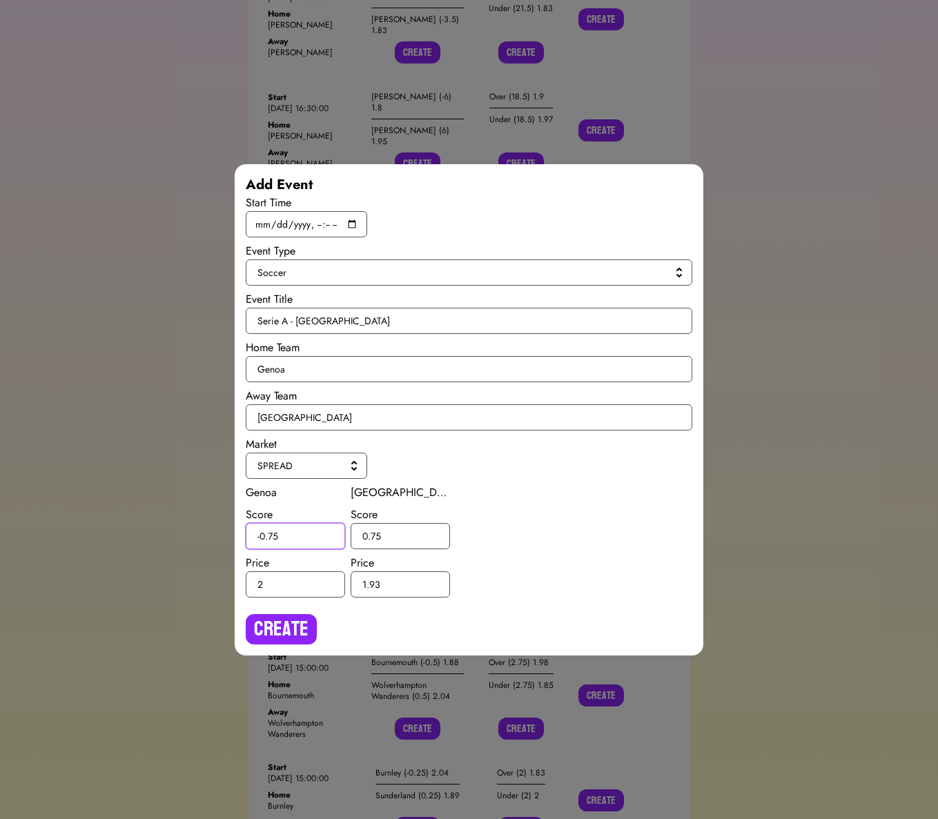
click at [274, 535] on input "-0.75" at bounding box center [295, 536] width 99 height 26
type input "-0.5"
click at [375, 533] on input "0.75" at bounding box center [399, 536] width 99 height 26
type input "0.5"
click at [293, 622] on button "Create" at bounding box center [281, 629] width 71 height 30
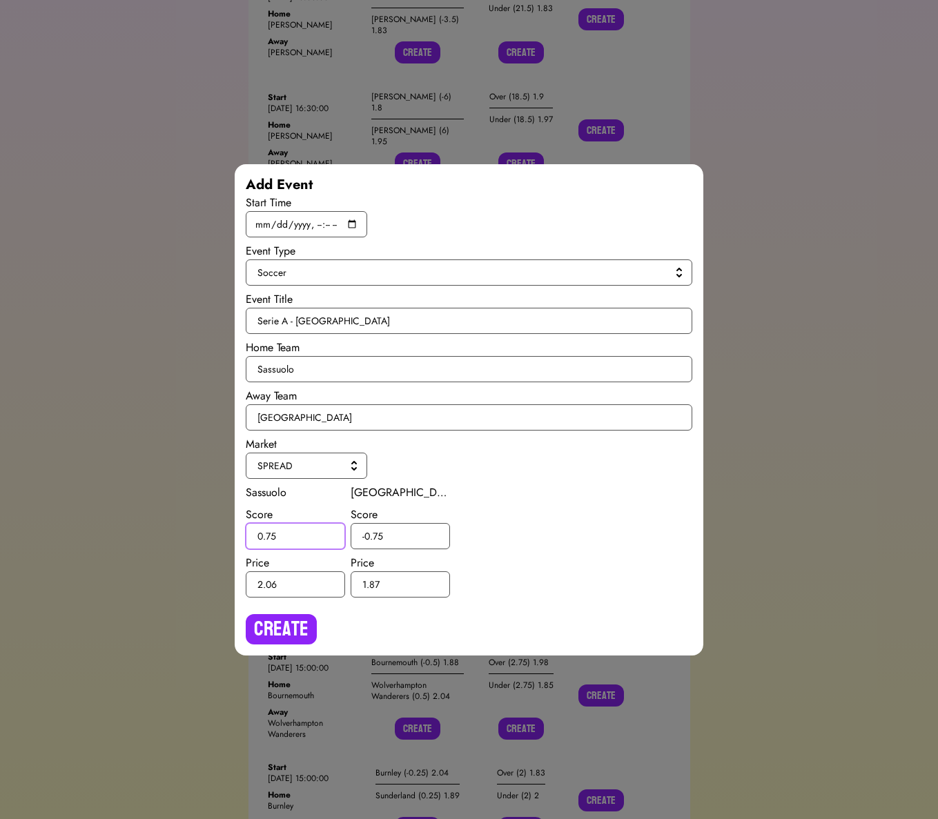
click at [271, 532] on input "0.75" at bounding box center [295, 536] width 99 height 26
type input "0.5"
click at [378, 535] on input "-0.75" at bounding box center [399, 536] width 99 height 26
type input "-0.5"
click at [303, 619] on button "Create" at bounding box center [281, 629] width 71 height 30
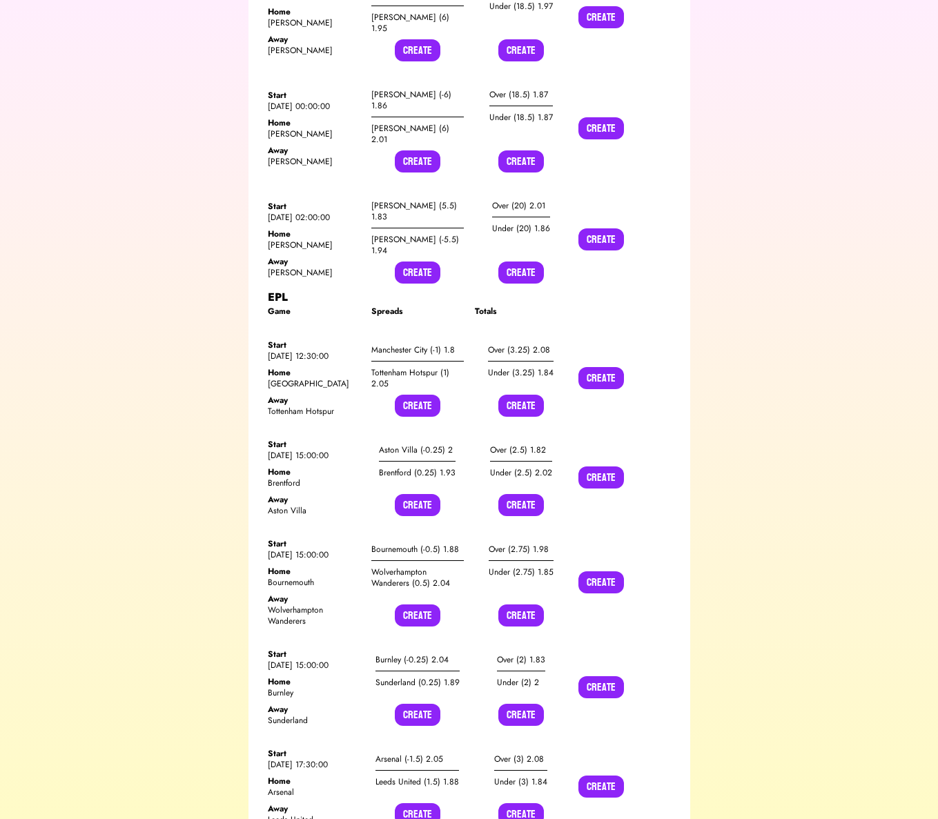
scroll to position [22292, 0]
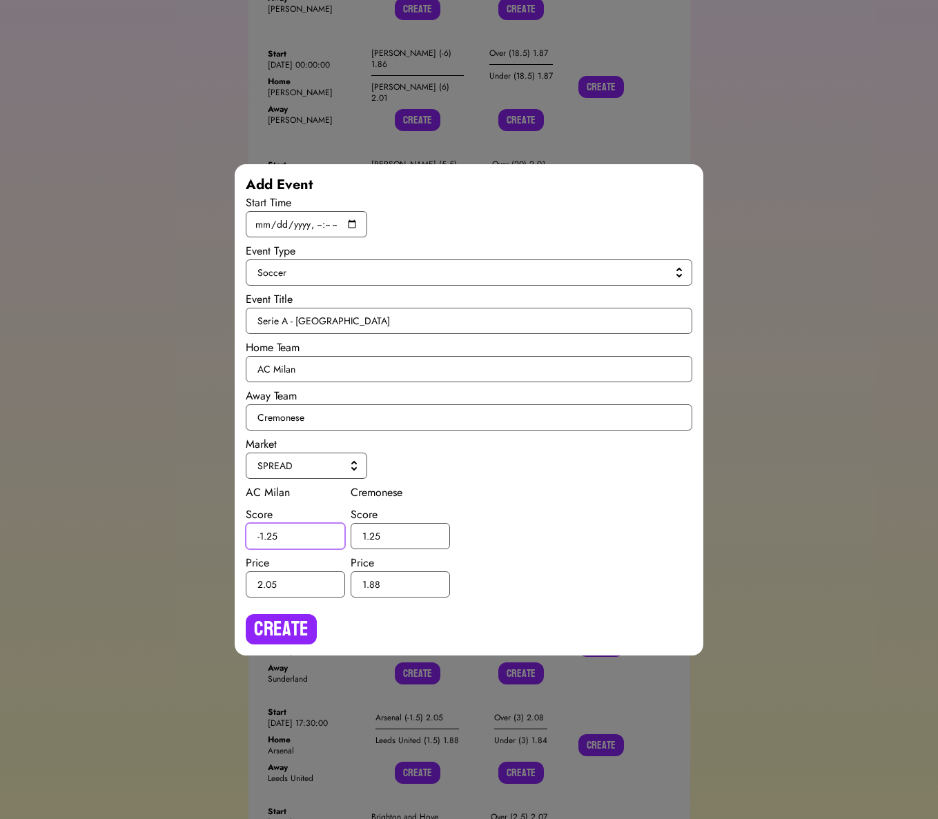
click at [272, 537] on input "-1.25" at bounding box center [295, 536] width 99 height 26
type input "-1.5"
click at [373, 533] on input "1.25" at bounding box center [399, 536] width 99 height 26
type input "1.5"
click at [282, 631] on button "Create" at bounding box center [281, 629] width 71 height 30
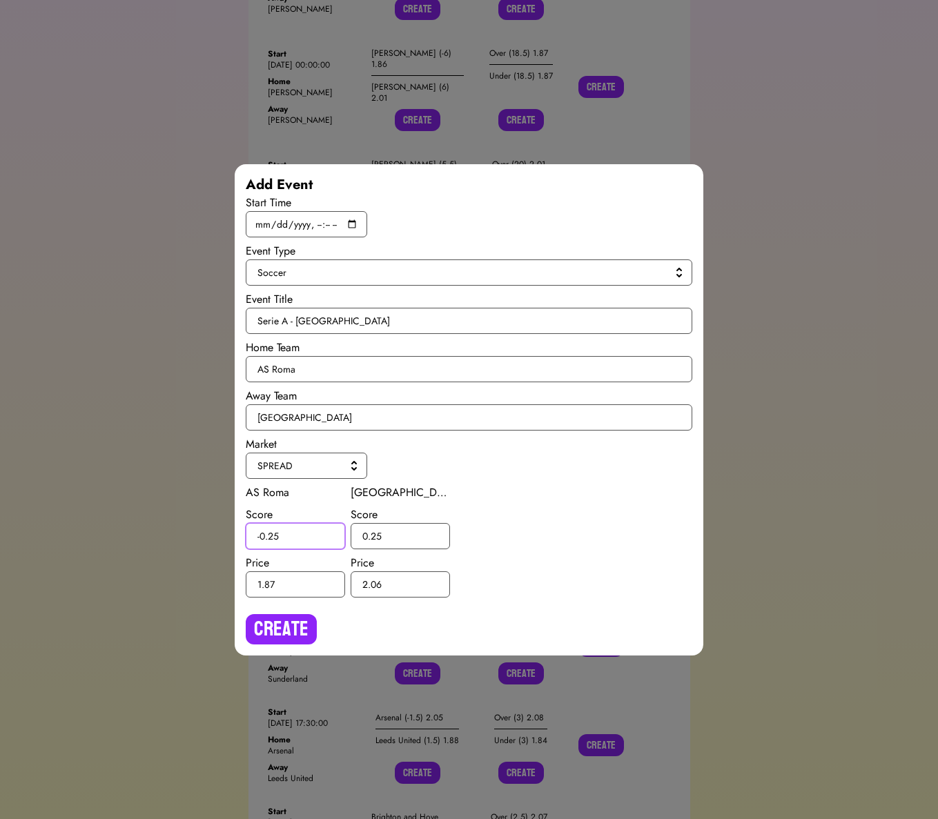
click at [272, 534] on input "-0.25" at bounding box center [295, 536] width 99 height 26
type input "-0.5"
click at [373, 538] on input "0.25" at bounding box center [399, 536] width 99 height 26
click at [373, 536] on input "0.25" at bounding box center [399, 536] width 99 height 26
type input "0.5"
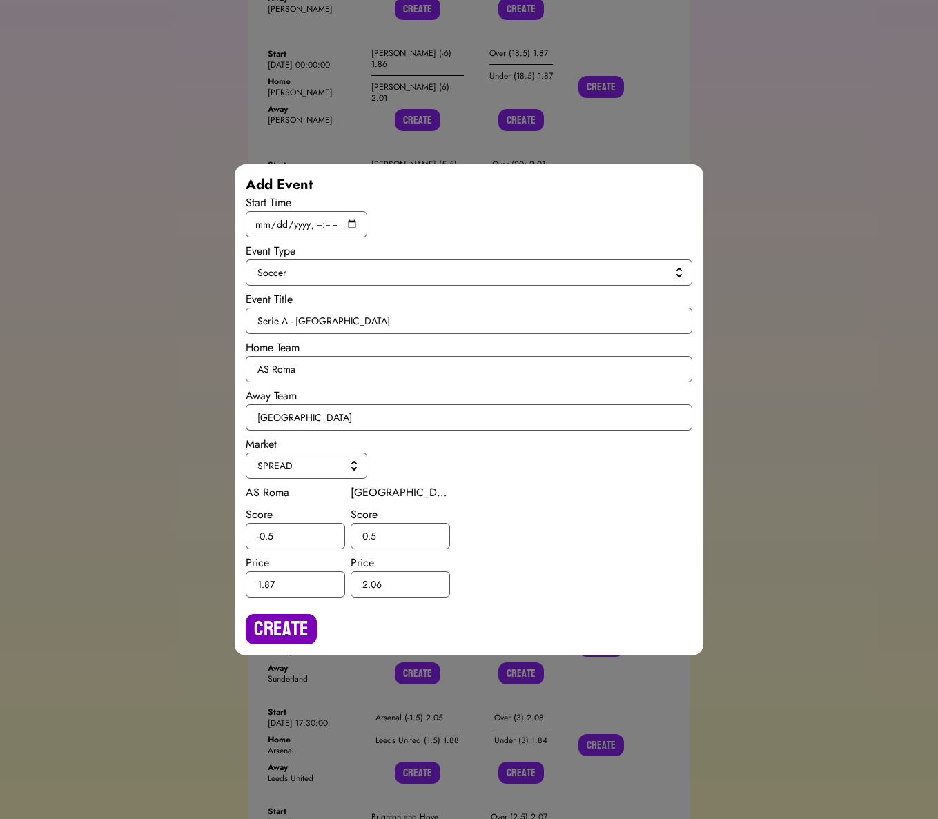
click at [296, 618] on button "Create" at bounding box center [281, 629] width 71 height 30
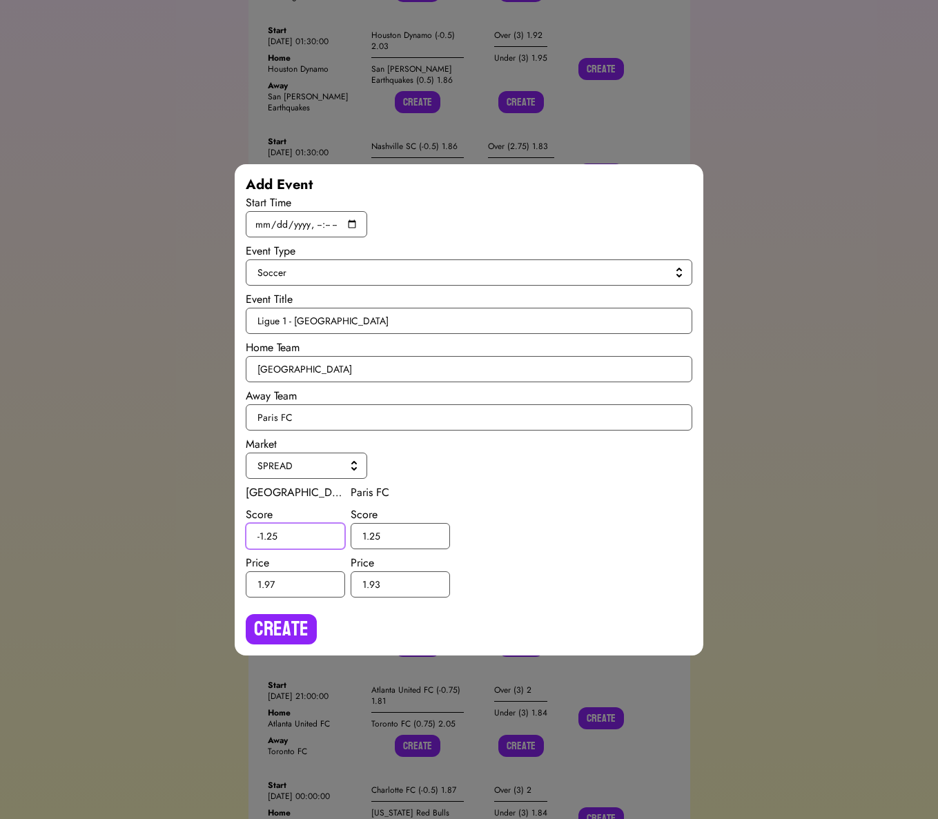
click at [273, 536] on input "-1.25" at bounding box center [295, 536] width 99 height 26
type input "-1.5"
click at [375, 533] on input "1.25" at bounding box center [399, 536] width 99 height 26
type input "1.5"
click at [309, 617] on button "Create" at bounding box center [281, 629] width 71 height 30
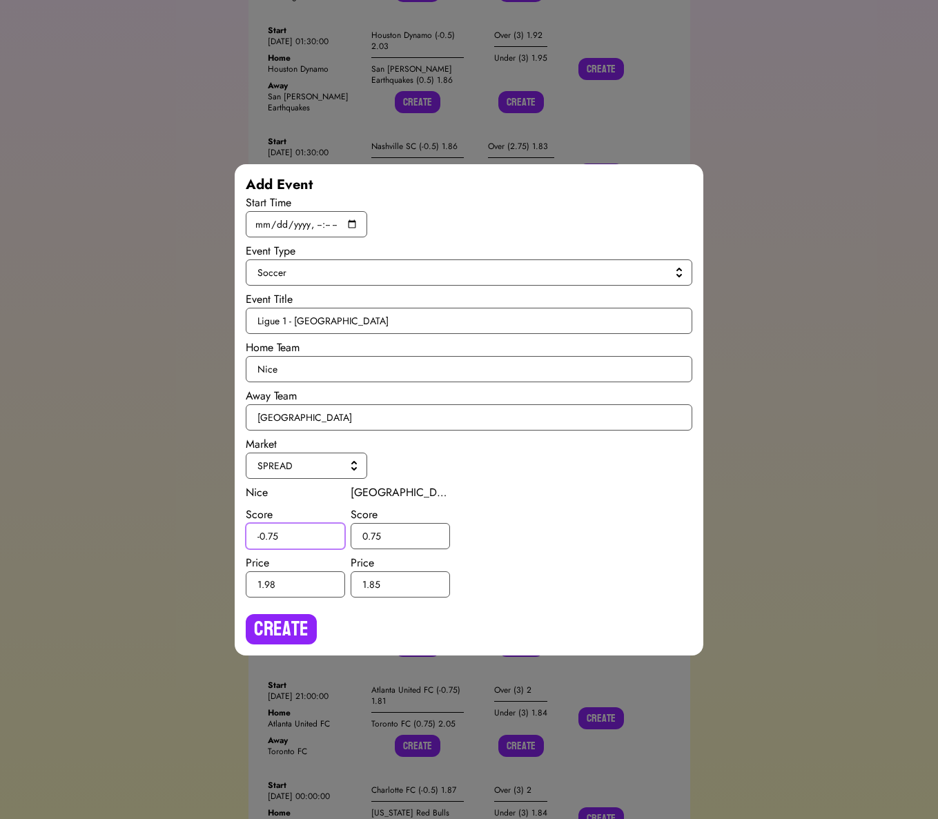
click at [273, 533] on input "-0.75" at bounding box center [295, 536] width 99 height 26
type input "-0.5"
click at [378, 536] on input "0.75" at bounding box center [399, 536] width 99 height 26
type input "0.5"
click at [318, 624] on div "Create" at bounding box center [469, 623] width 447 height 41
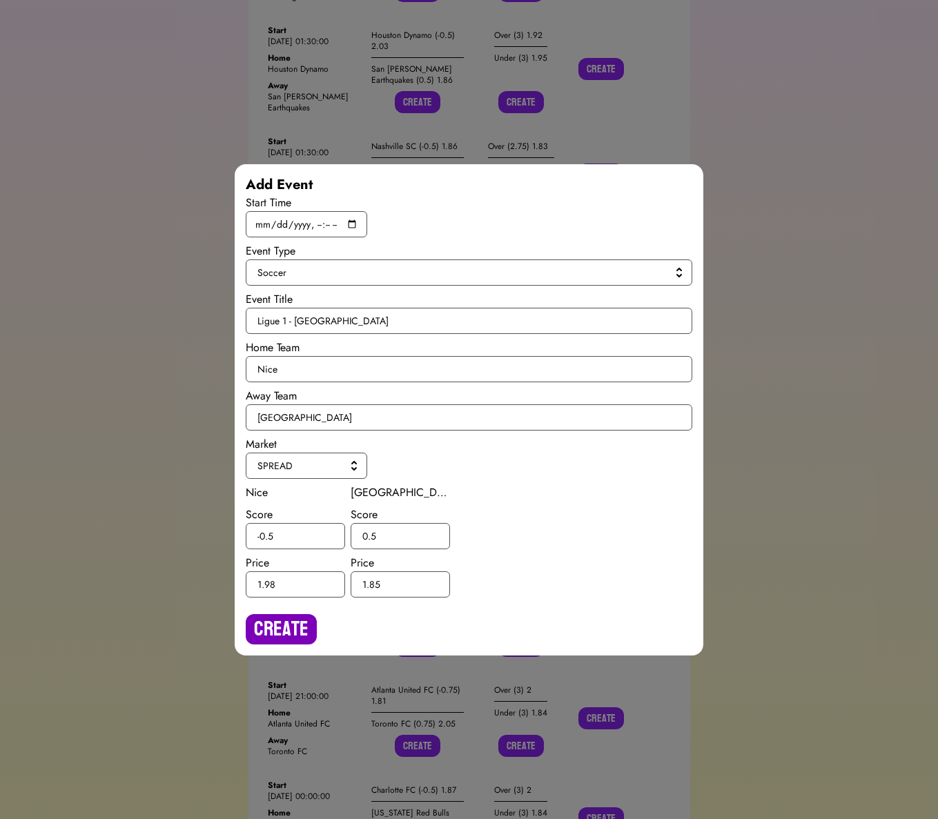
click at [291, 630] on button "Create" at bounding box center [281, 629] width 71 height 30
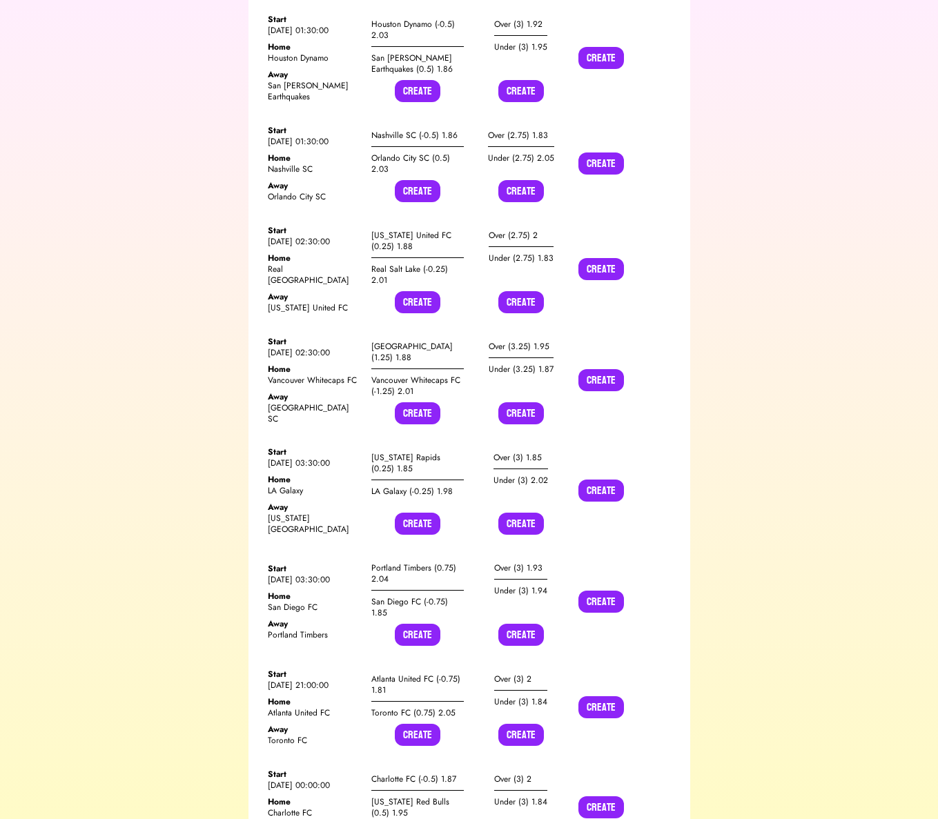
scroll to position [14069, 0]
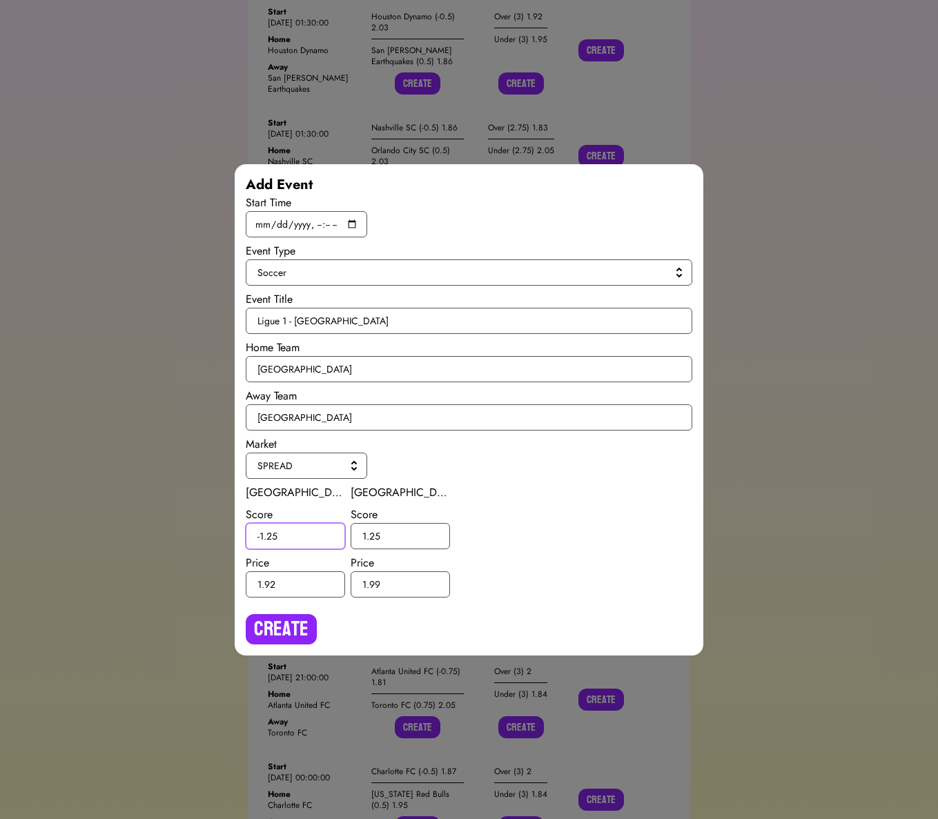
click at [271, 538] on input "-1.25" at bounding box center [295, 536] width 99 height 26
type input "-1.5"
click at [375, 530] on input "1.25" at bounding box center [399, 536] width 99 height 26
type input "1.5"
click at [305, 603] on div "Create" at bounding box center [469, 623] width 447 height 41
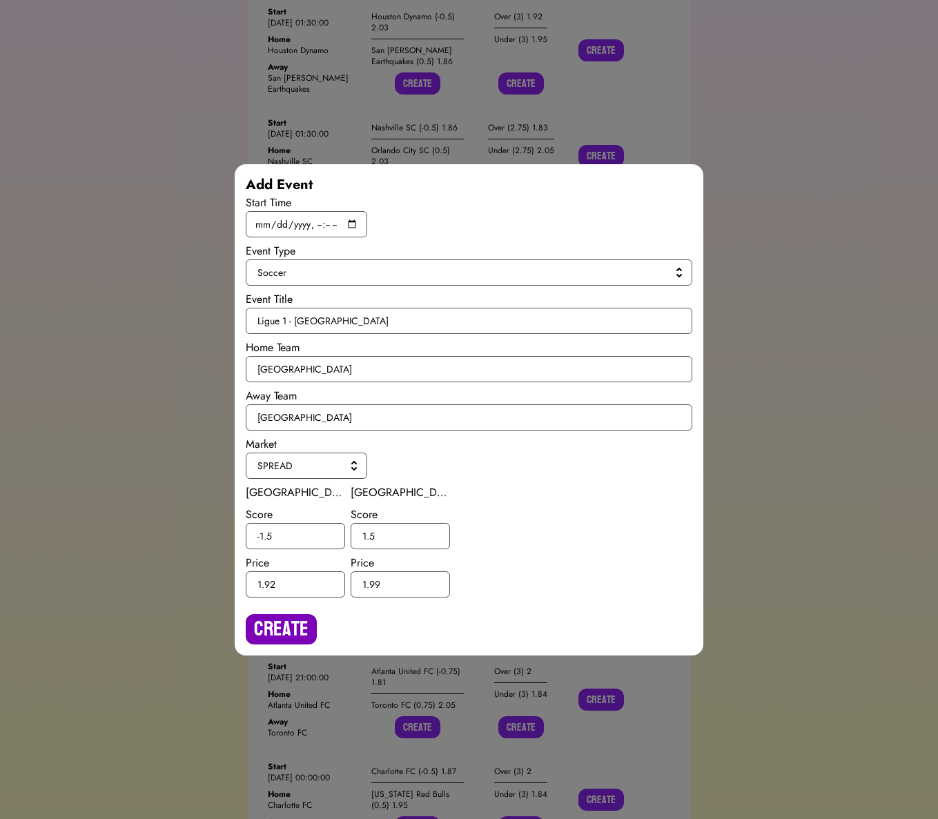
click at [303, 615] on button "Create" at bounding box center [281, 629] width 71 height 30
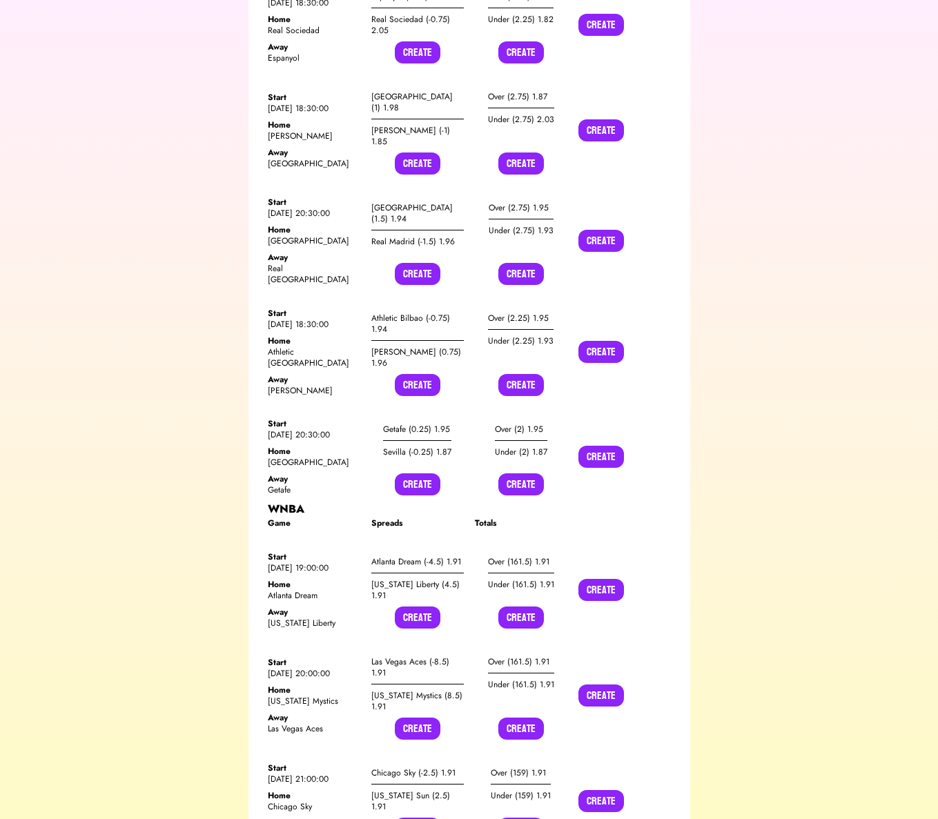
scroll to position [0, 0]
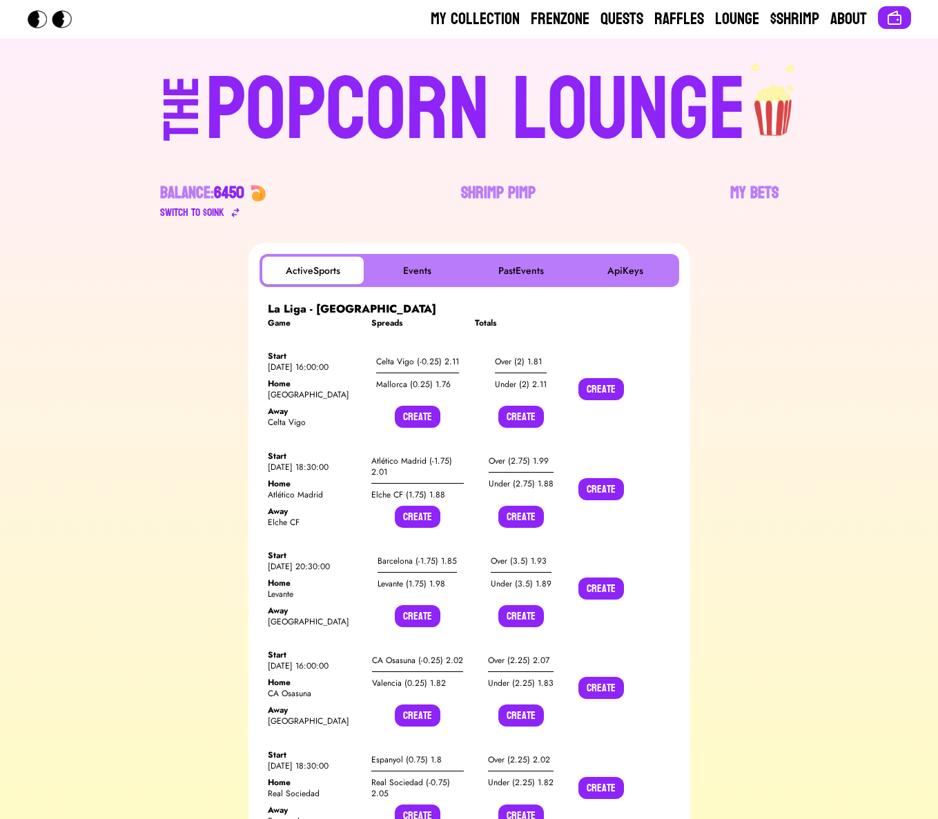
click at [297, 116] on div "POPCORN LOUNGE" at bounding box center [476, 110] width 540 height 88
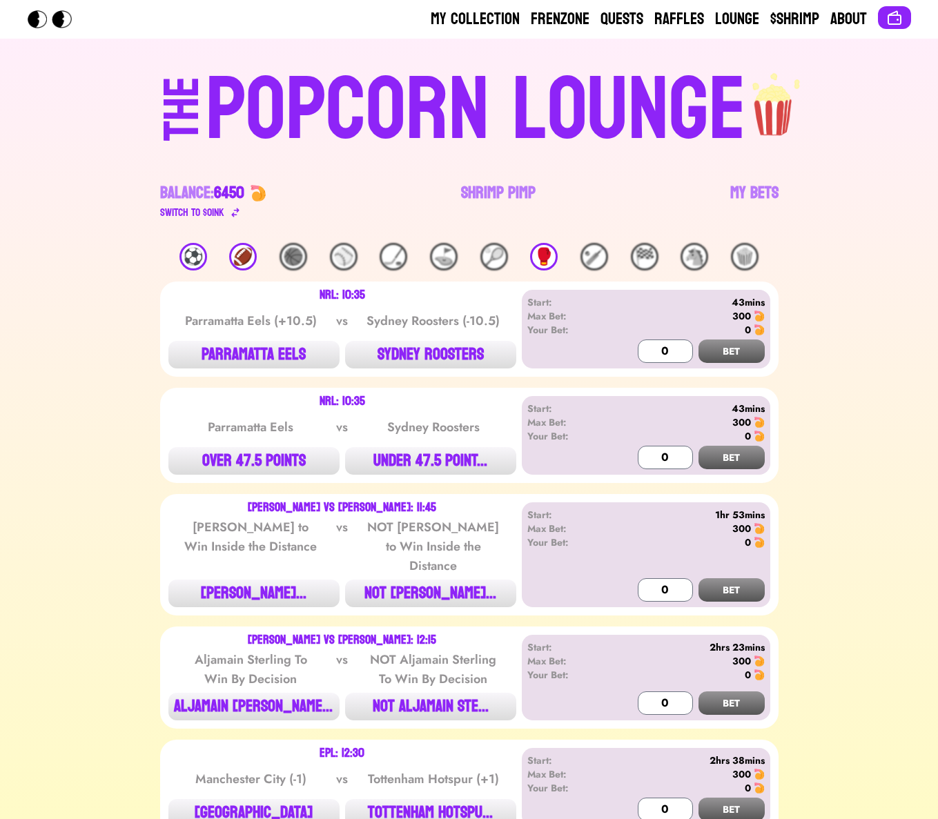
click at [193, 250] on div "⚽️" at bounding box center [193, 257] width 28 height 28
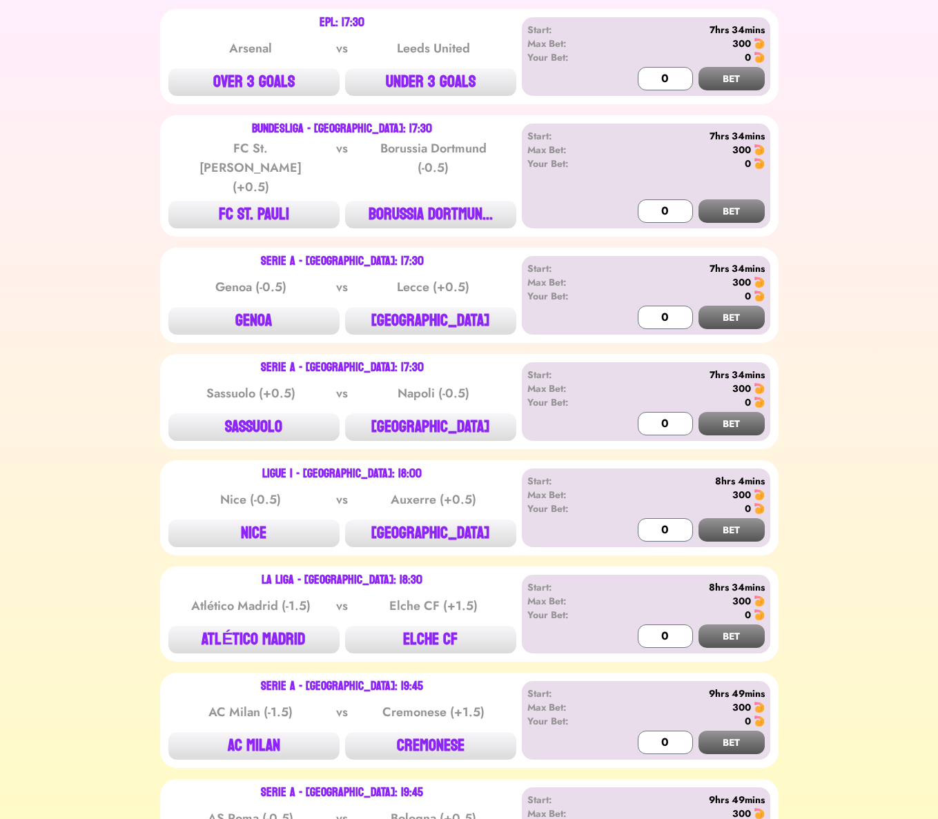
scroll to position [1991, 0]
